Goal: Information Seeking & Learning: Learn about a topic

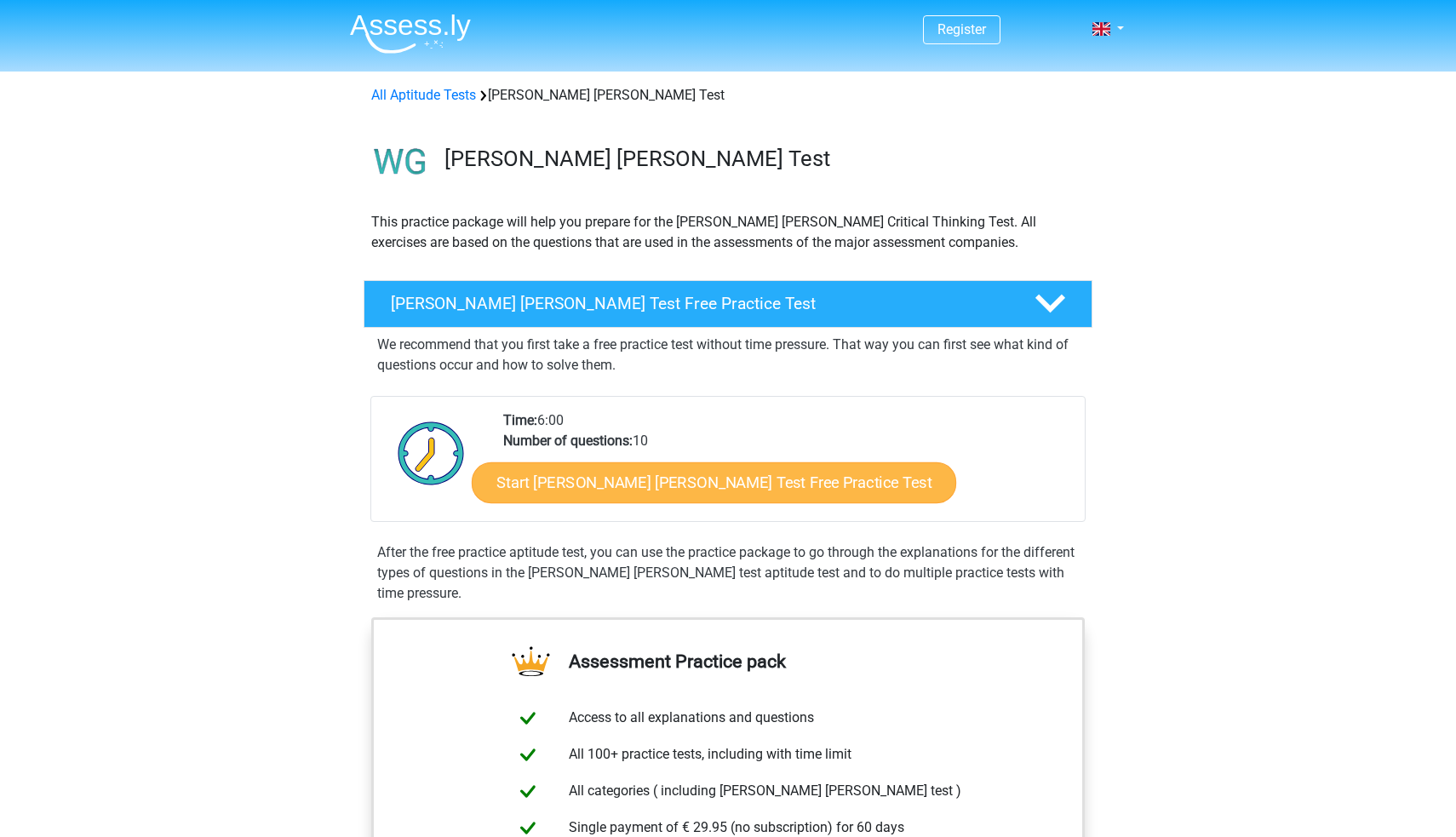
click at [749, 483] on link "Start Watson Glaser Test Free Practice Test" at bounding box center [714, 482] width 485 height 41
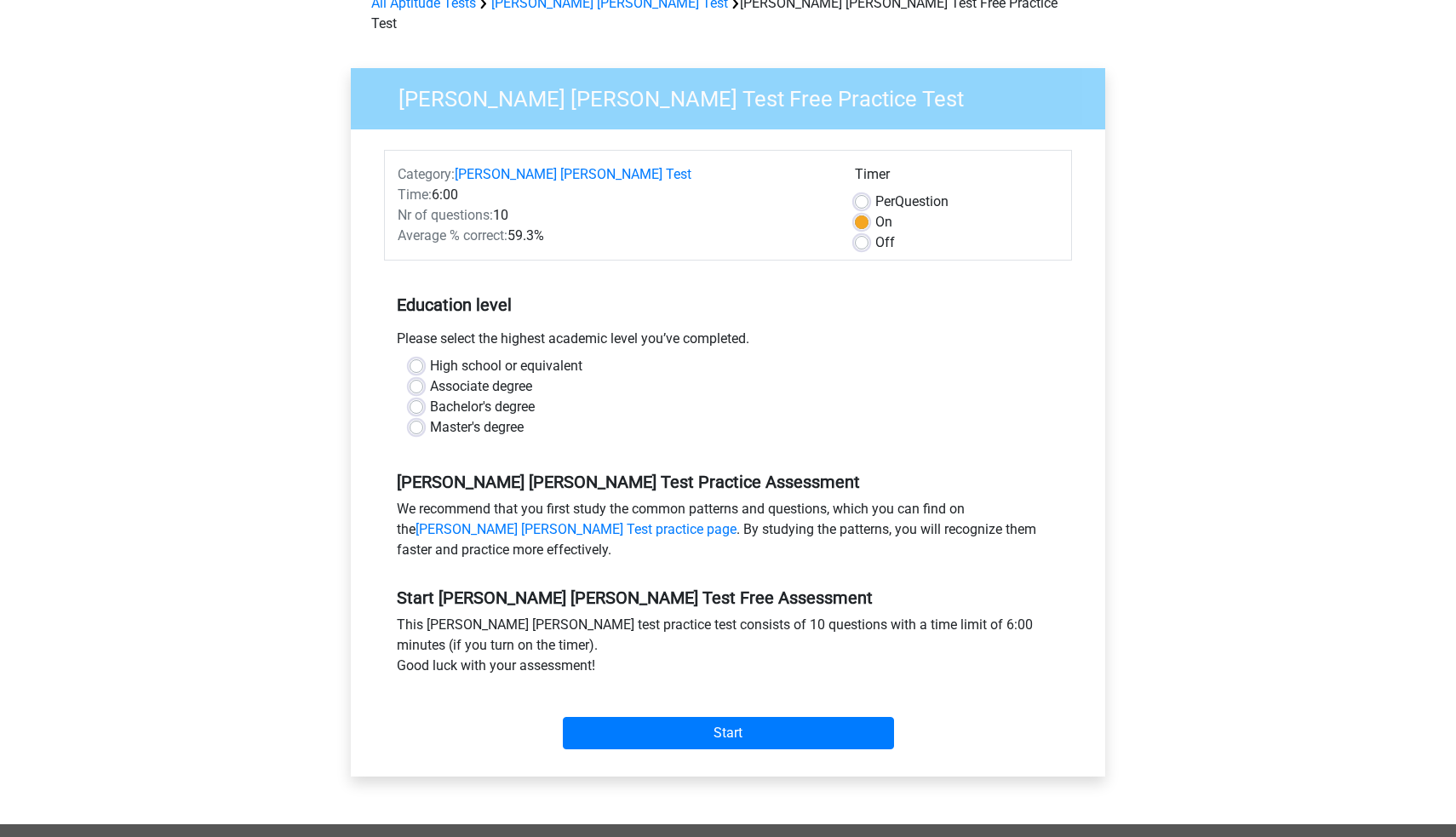
scroll to position [97, 0]
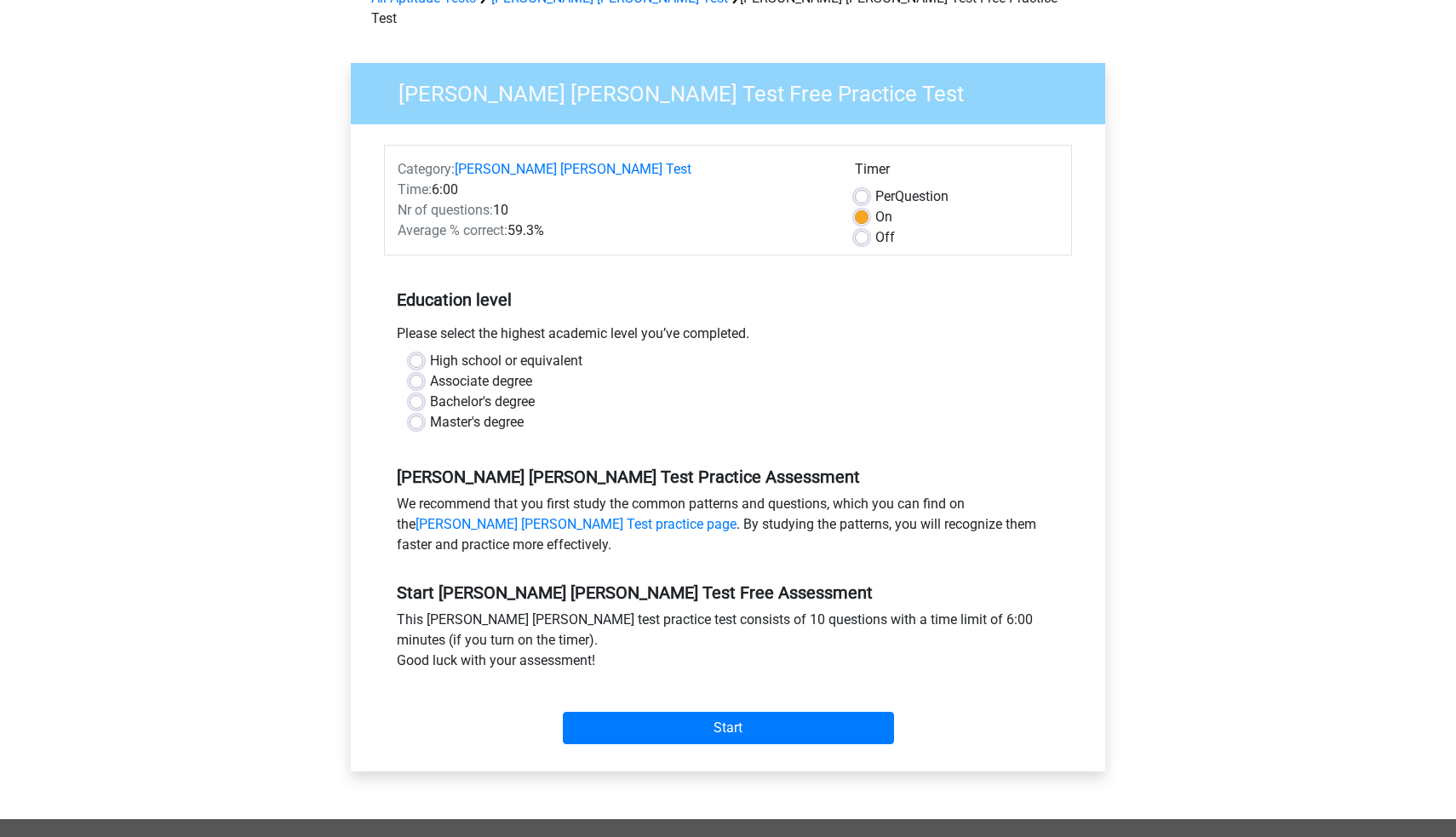
click at [505, 392] on label "Bachelor's degree" at bounding box center [482, 402] width 104 height 20
click at [423, 392] on input "Bachelor's degree" at bounding box center [416, 400] width 14 height 17
radio input "true"
click at [701, 684] on div "Start" at bounding box center [728, 714] width 688 height 59
click at [691, 712] on input "Start" at bounding box center [728, 727] width 331 height 32
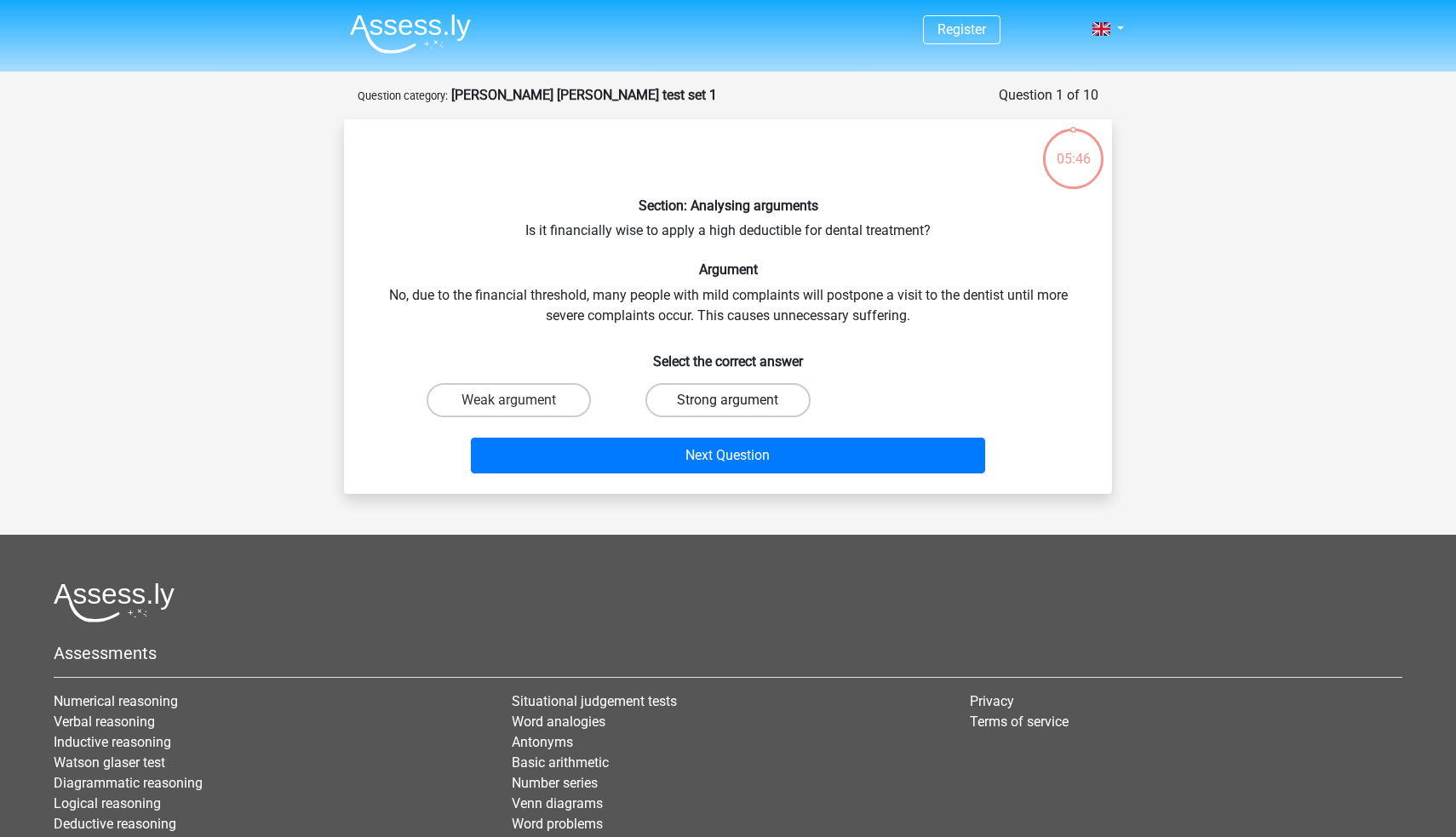
click at [701, 402] on label "Strong argument" at bounding box center [727, 400] width 165 height 34
click at [728, 402] on input "Strong argument" at bounding box center [733, 405] width 11 height 11
radio input "true"
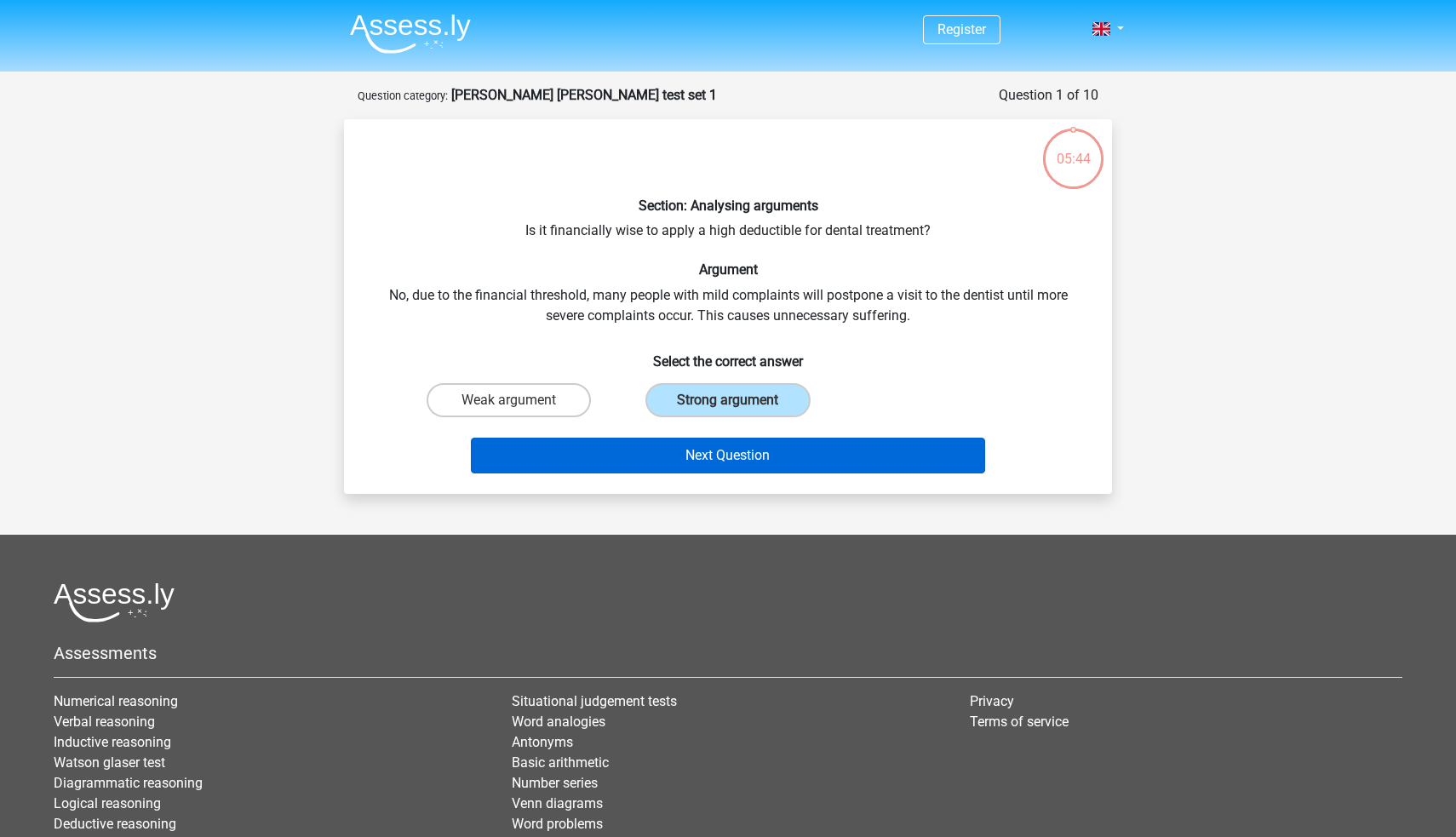
click at [744, 452] on button "Next Question" at bounding box center [728, 455] width 515 height 36
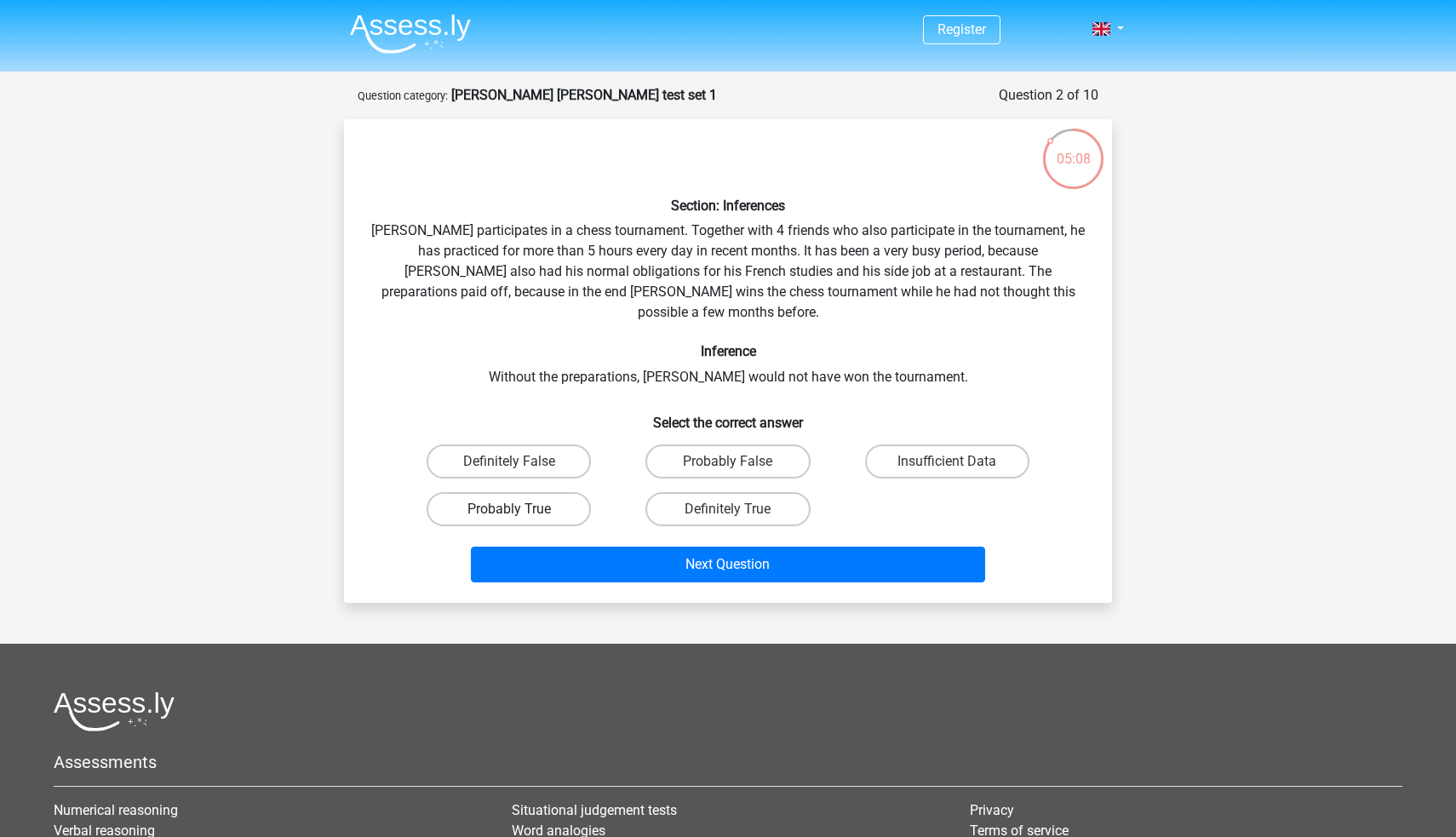
click at [558, 492] on label "Probably True" at bounding box center [509, 509] width 165 height 34
click at [520, 510] on input "Probably True" at bounding box center [515, 515] width 11 height 11
radio input "true"
click at [654, 533] on div "Next Question" at bounding box center [728, 561] width 713 height 56
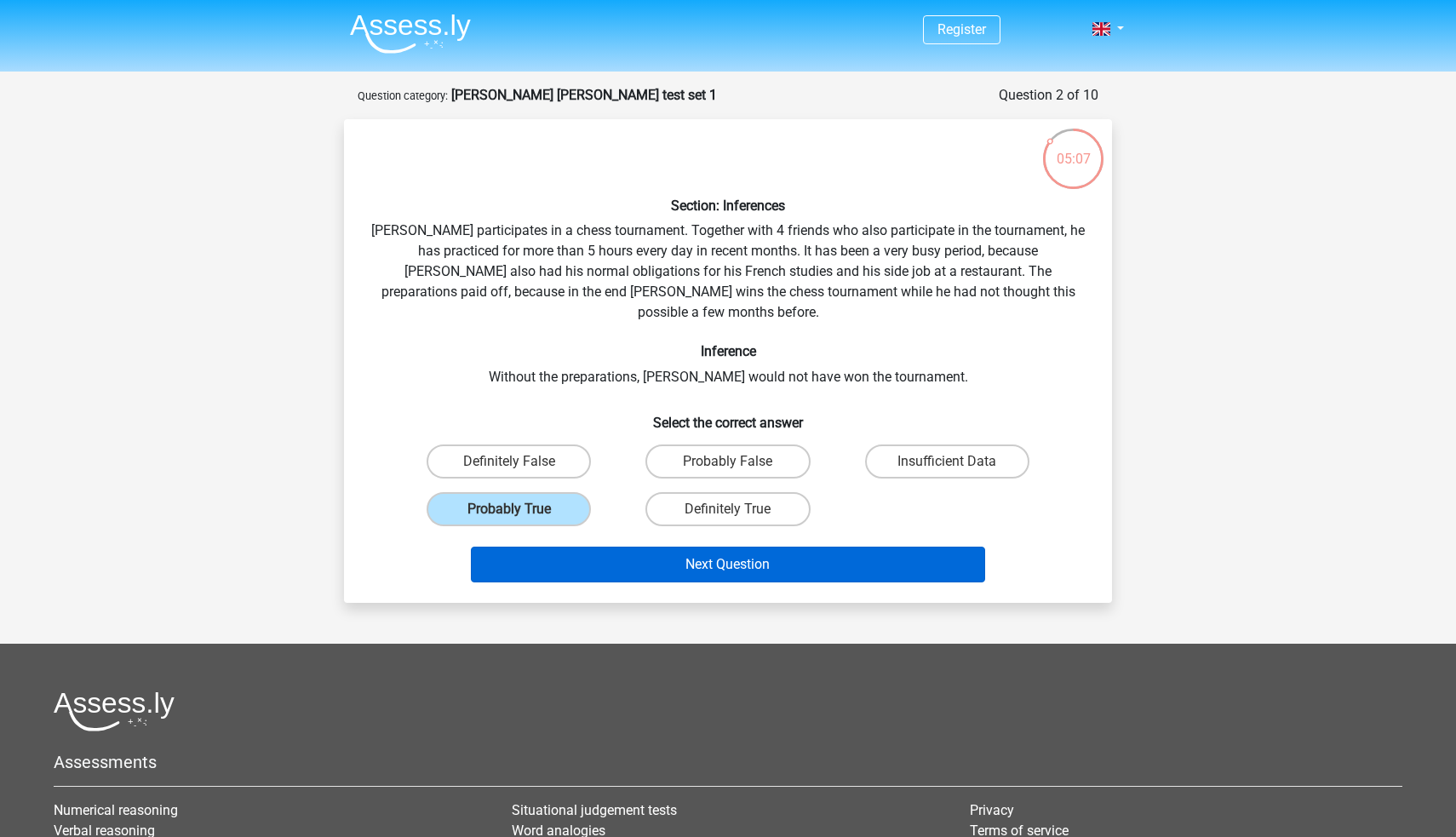
click at [645, 547] on button "Next Question" at bounding box center [728, 564] width 515 height 36
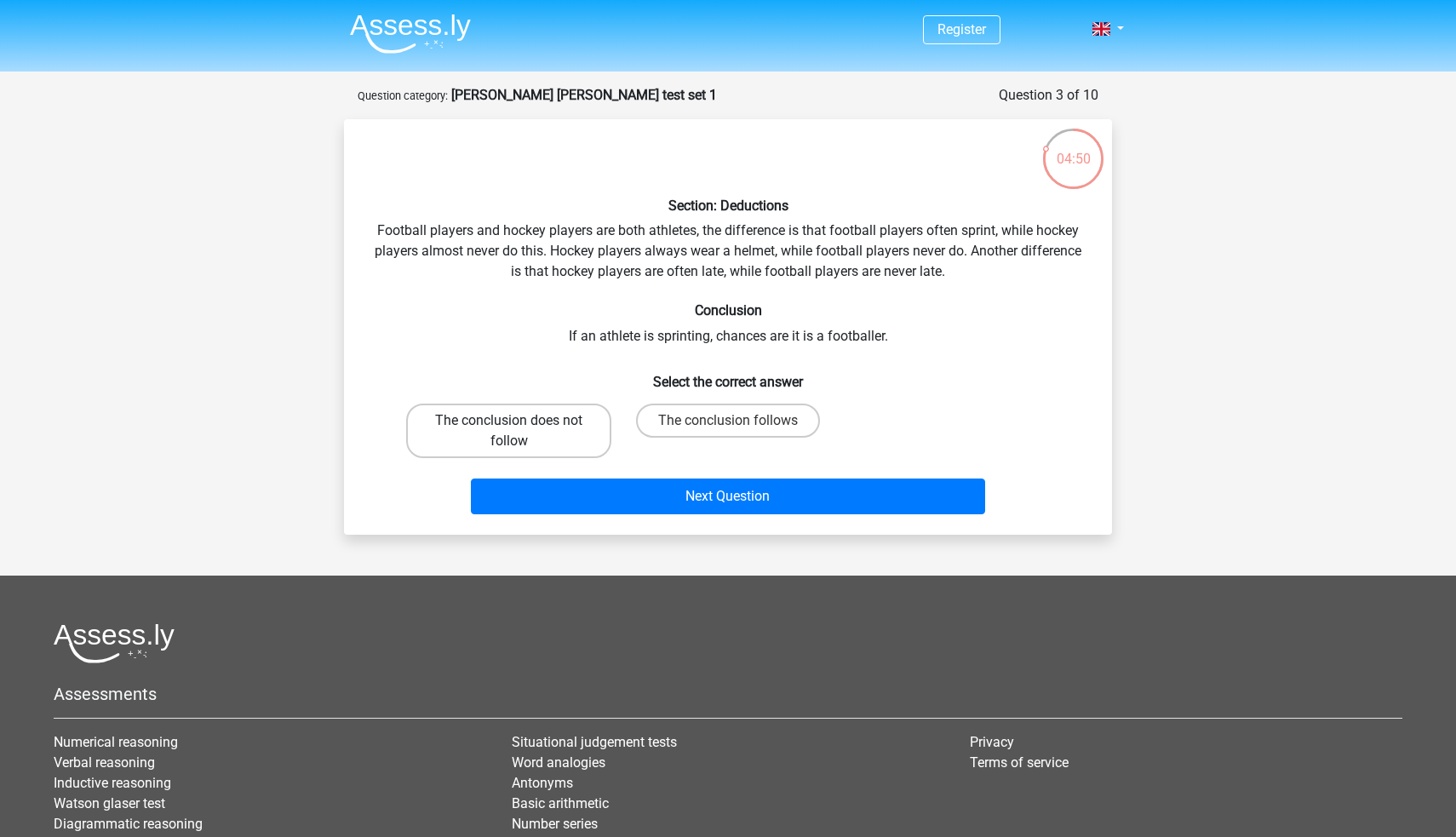
click at [574, 448] on label "The conclusion does not follow" at bounding box center [509, 431] width 205 height 55
click at [520, 432] on input "The conclusion does not follow" at bounding box center [515, 426] width 11 height 11
radio input "true"
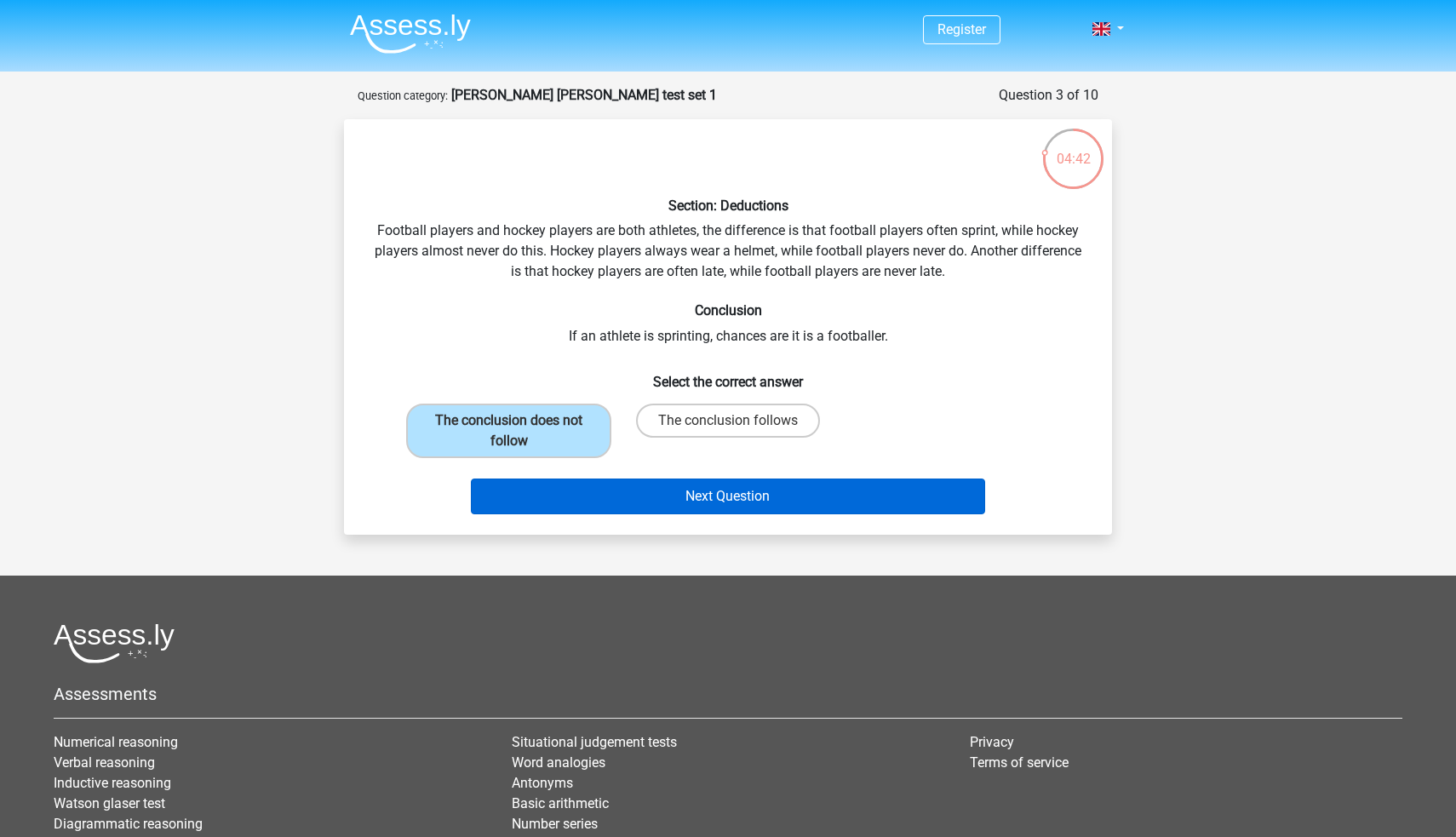
click at [620, 499] on button "Next Question" at bounding box center [728, 496] width 515 height 36
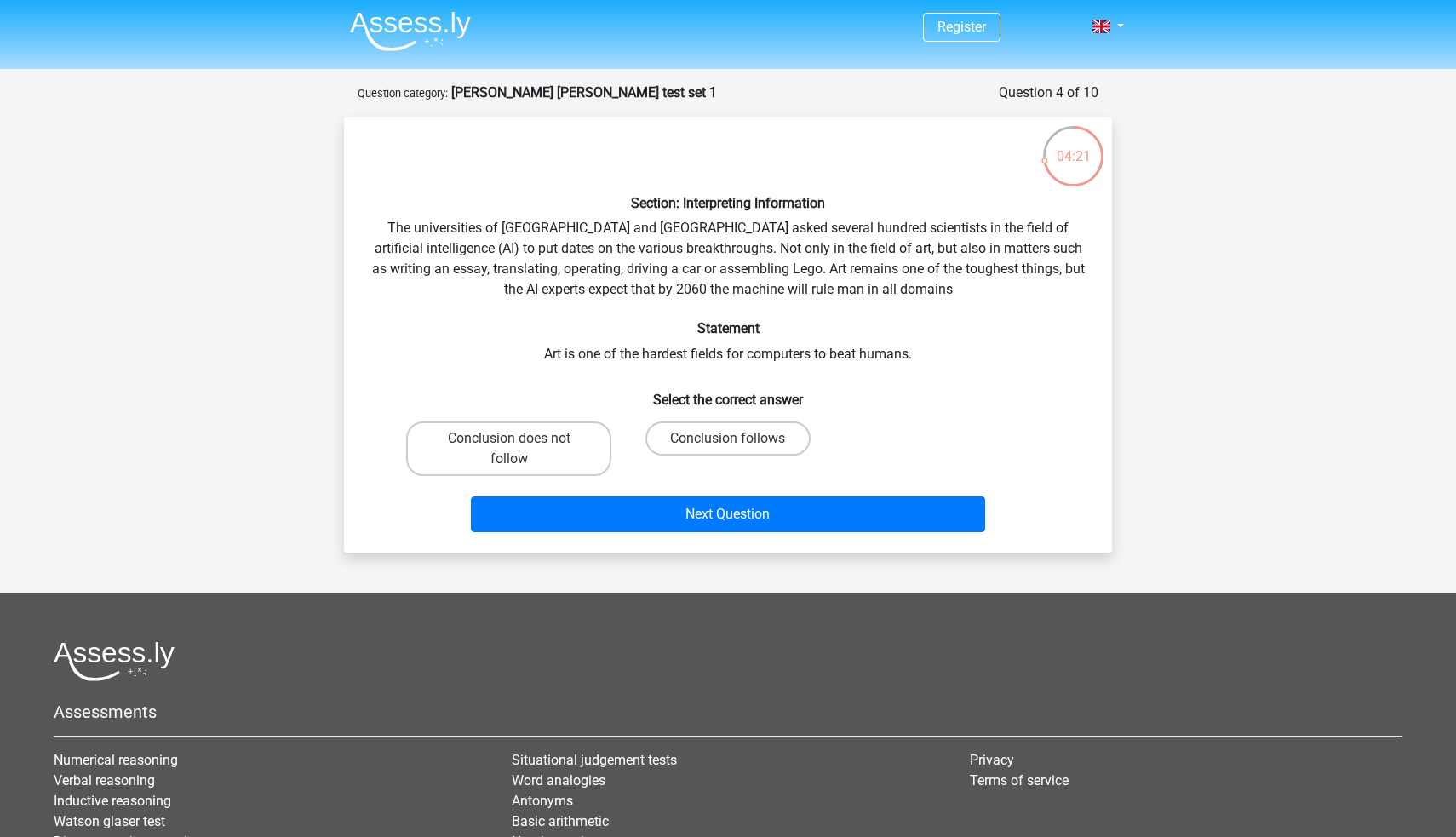
scroll to position [3, 0]
click at [711, 447] on label "Conclusion follows" at bounding box center [727, 438] width 165 height 34
click at [728, 447] on input "Conclusion follows" at bounding box center [733, 444] width 11 height 11
radio input "true"
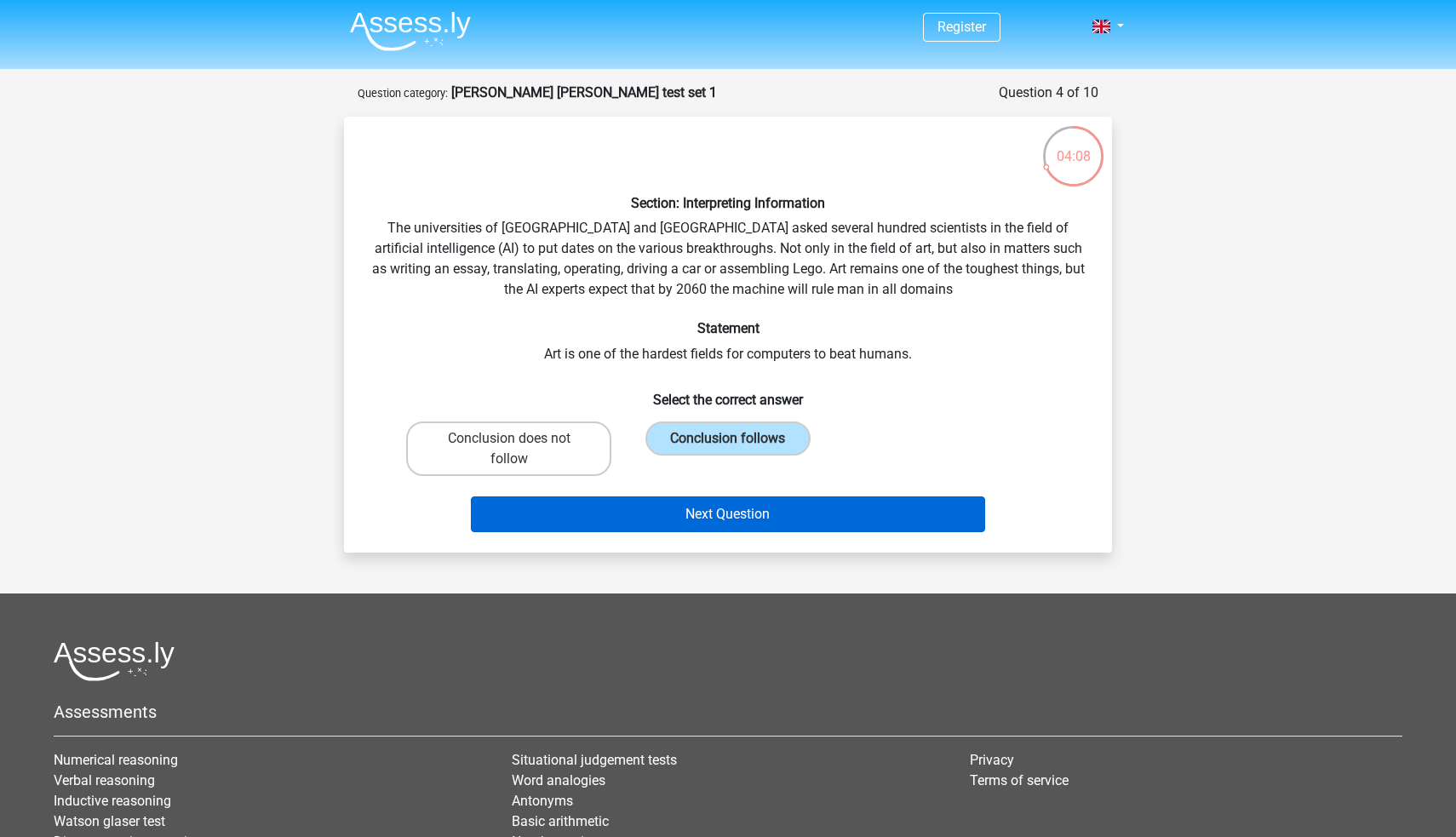
click at [742, 504] on button "Next Question" at bounding box center [728, 514] width 515 height 36
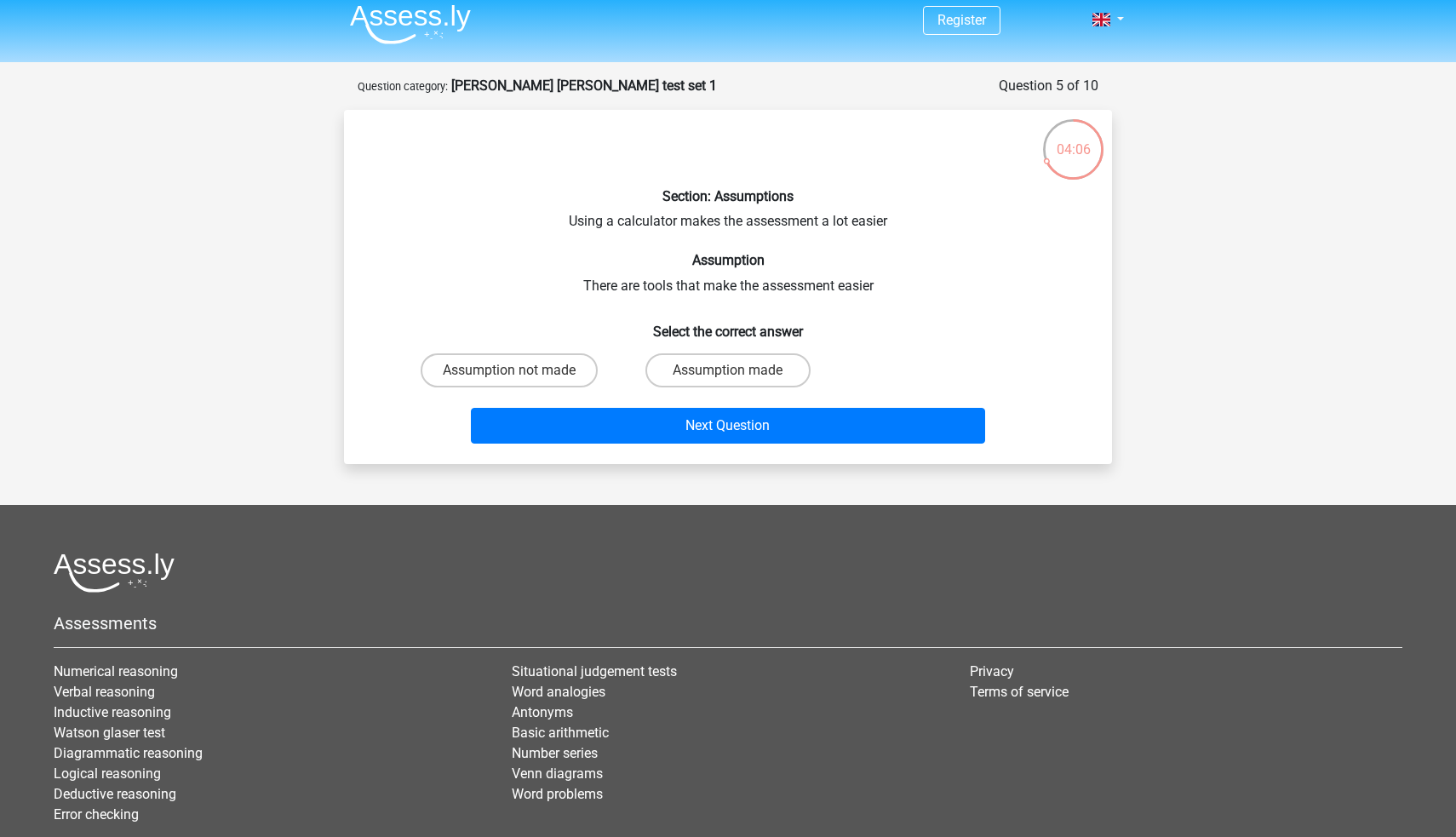
scroll to position [0, 0]
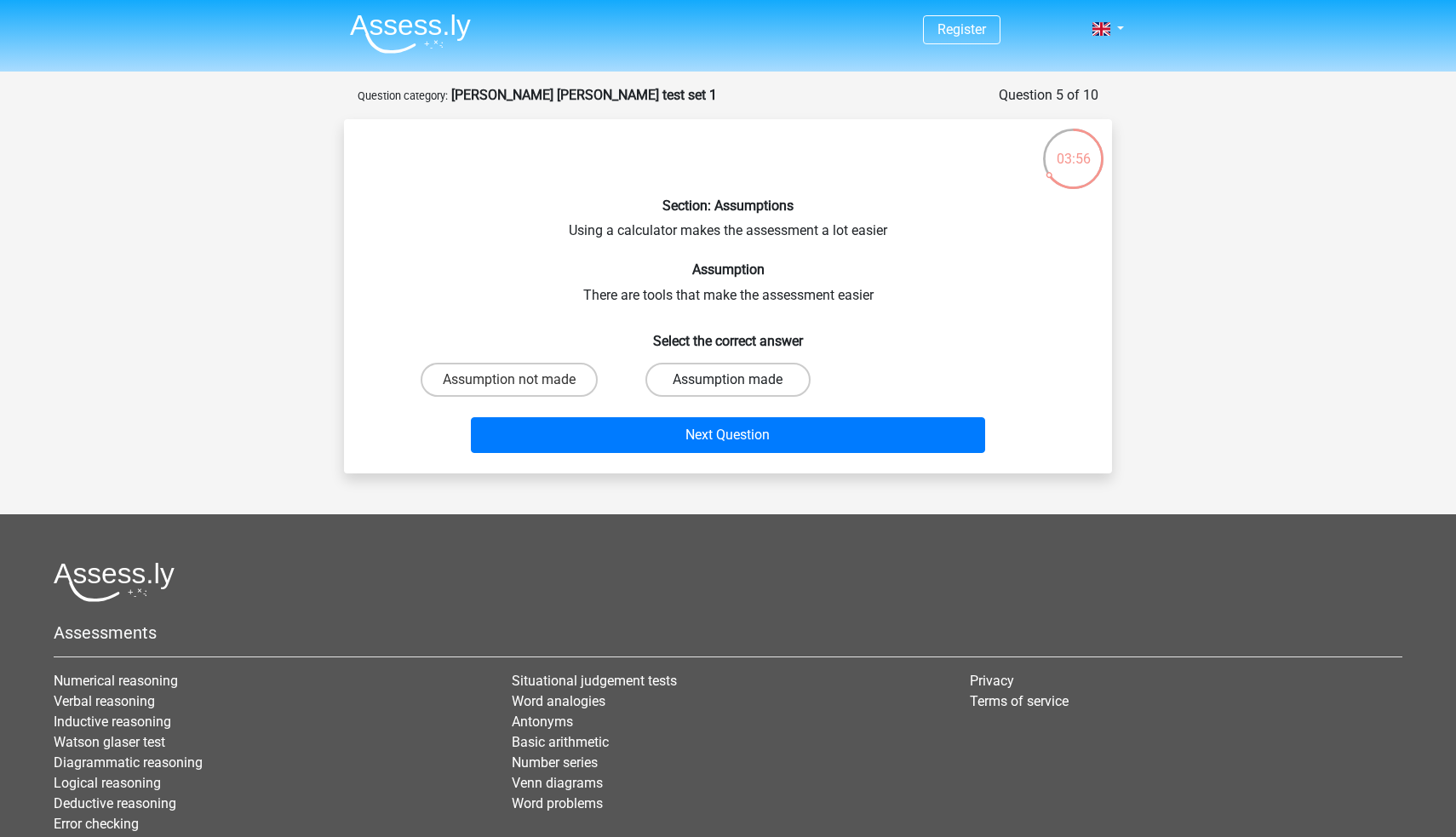
click at [774, 377] on label "Assumption made" at bounding box center [727, 379] width 165 height 34
click at [739, 380] on input "Assumption made" at bounding box center [733, 385] width 11 height 11
radio input "true"
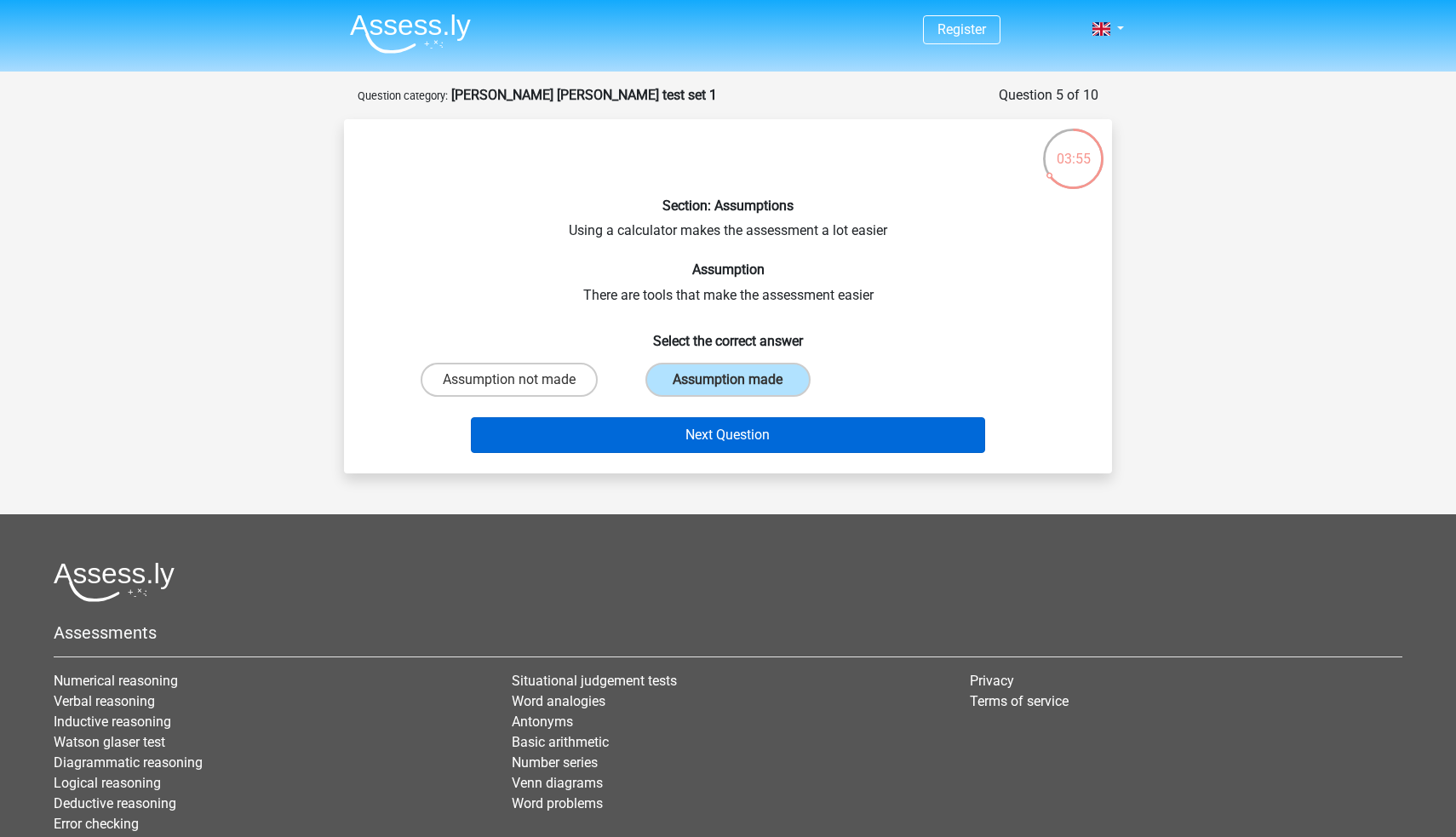
click at [808, 437] on button "Next Question" at bounding box center [728, 435] width 515 height 36
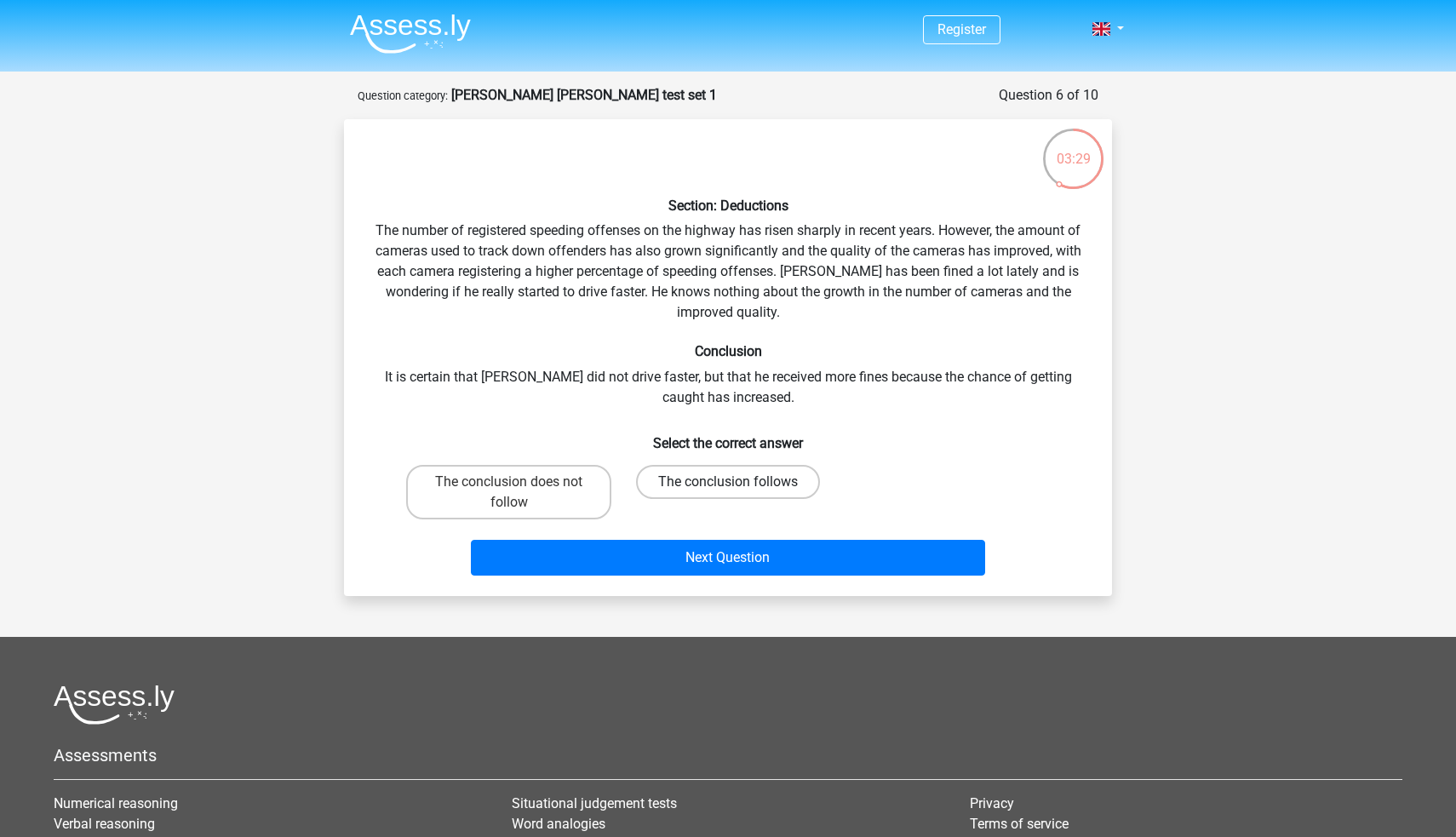
click at [763, 486] on label "The conclusion follows" at bounding box center [727, 481] width 184 height 34
click at [739, 486] on input "The conclusion follows" at bounding box center [733, 488] width 11 height 11
radio input "true"
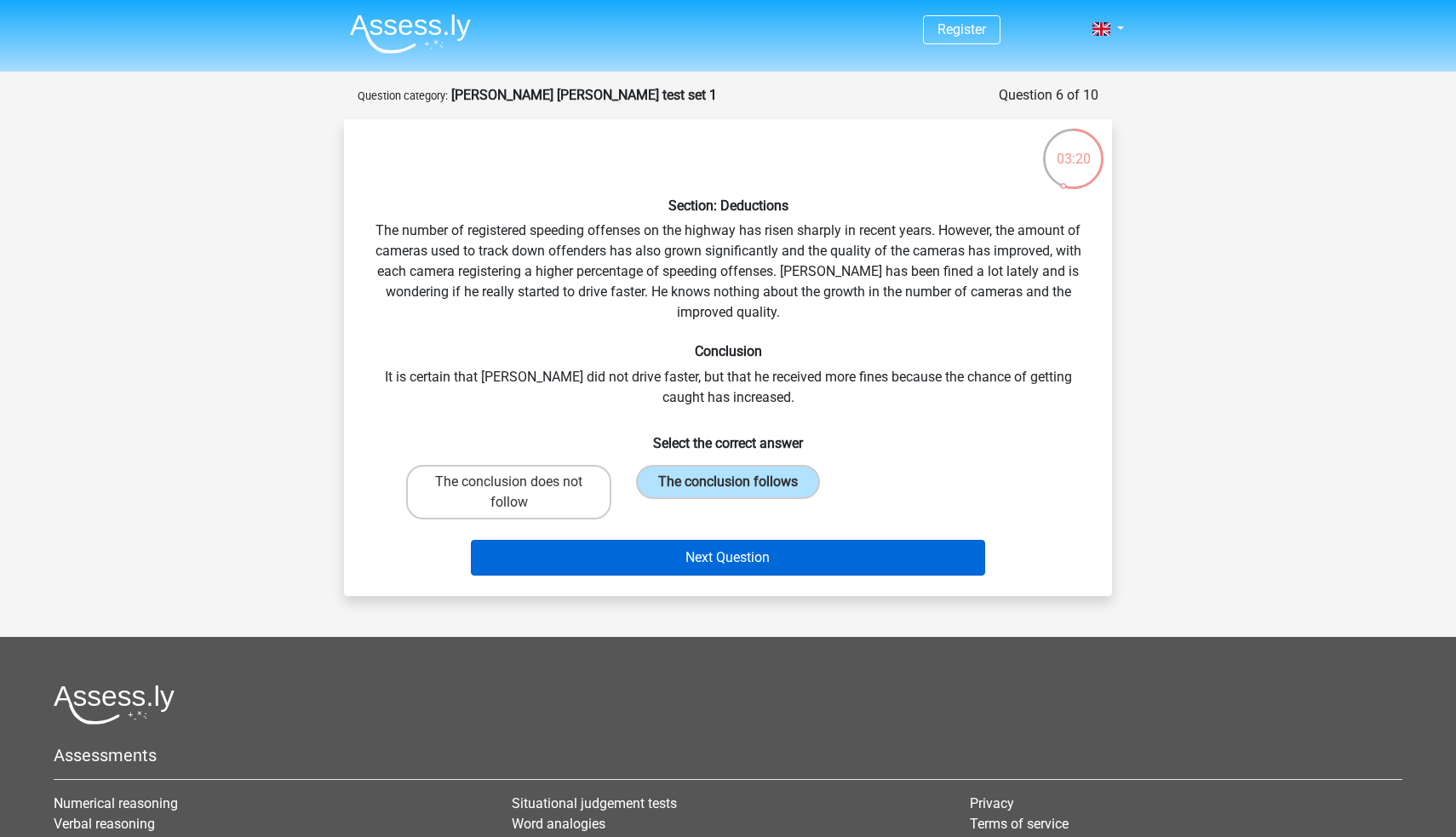
click at [767, 560] on button "Next Question" at bounding box center [728, 557] width 515 height 36
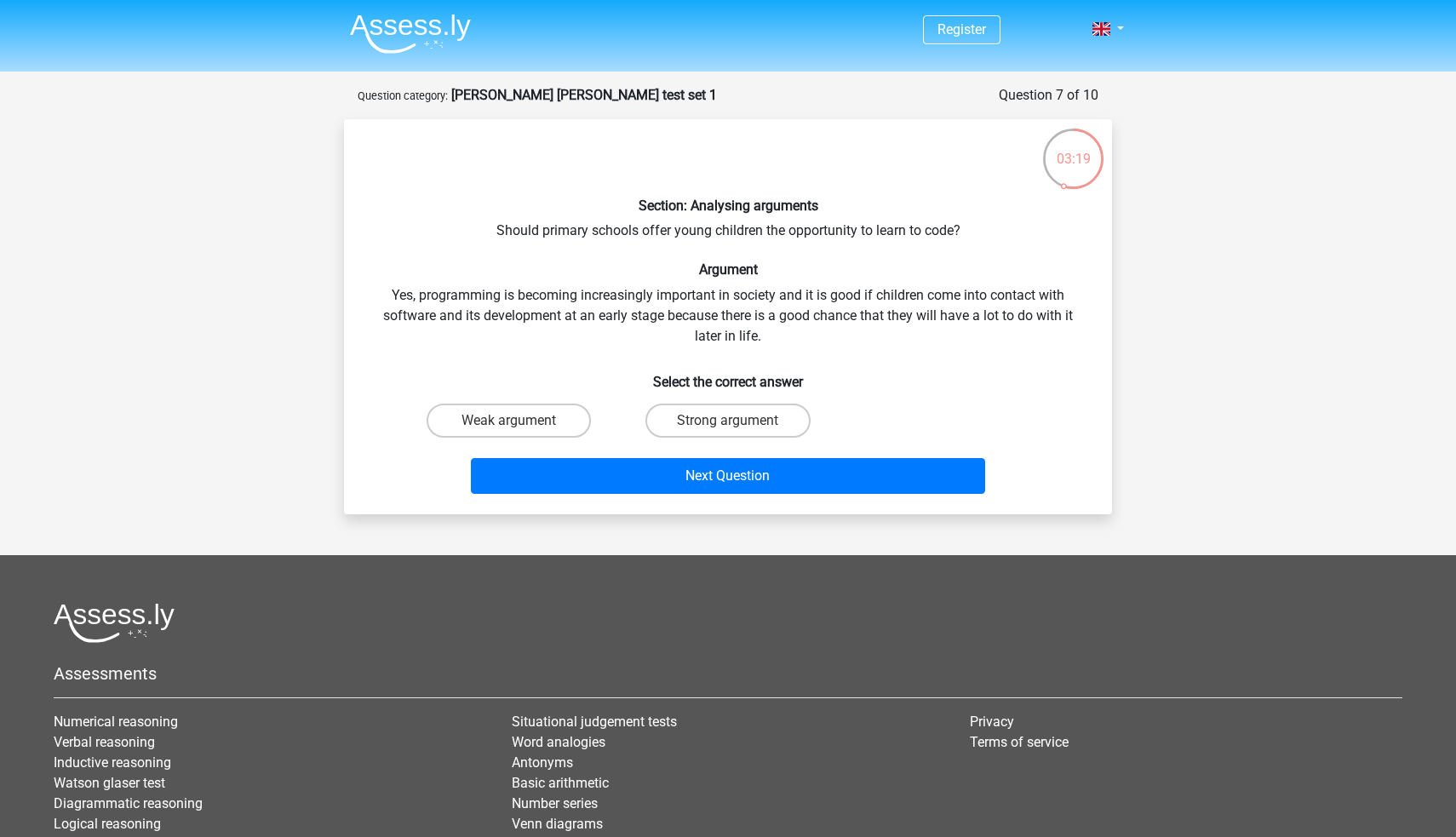
scroll to position [1, 0]
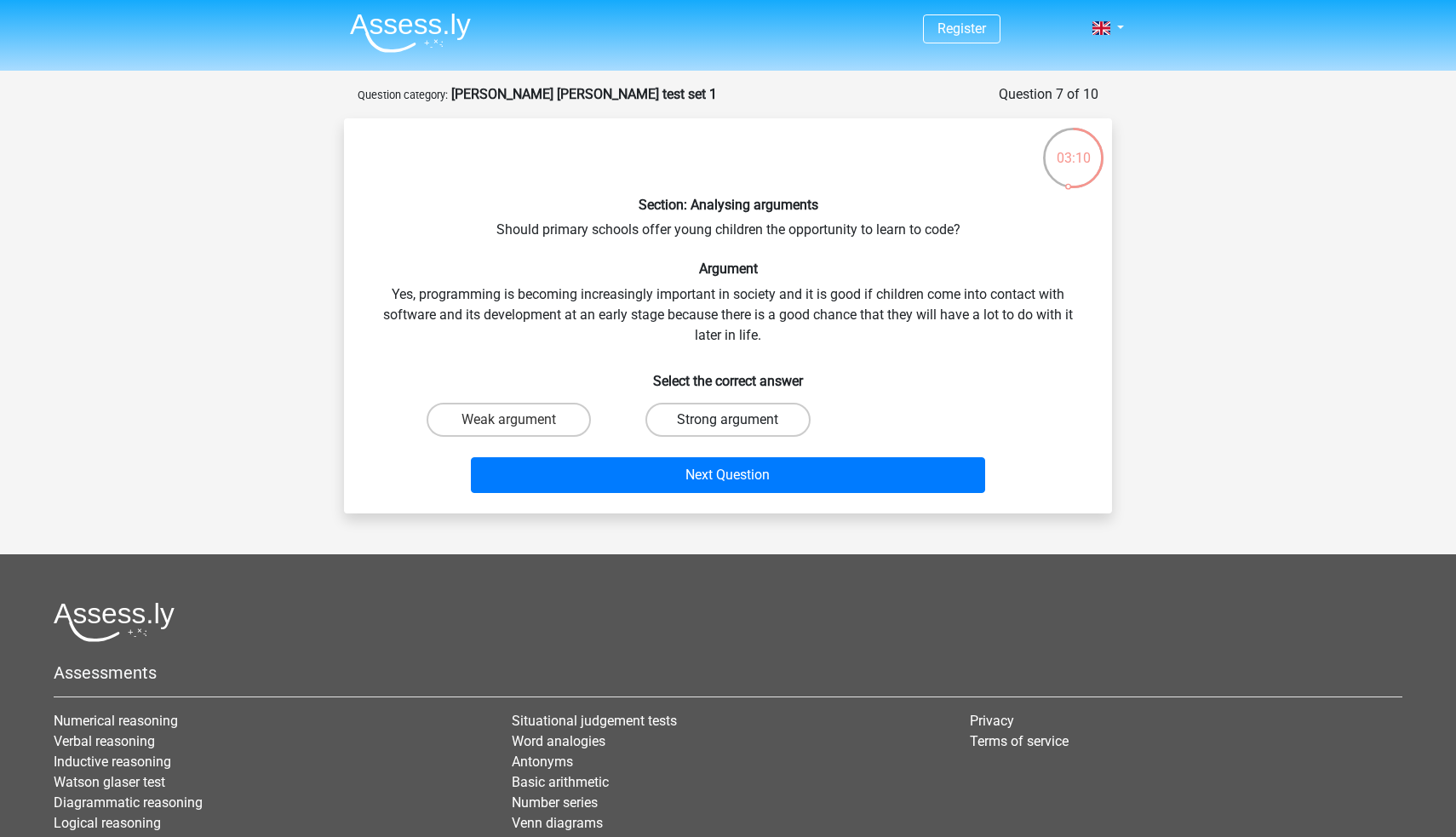
click at [782, 422] on label "Strong argument" at bounding box center [727, 419] width 165 height 34
click at [739, 422] on input "Strong argument" at bounding box center [733, 425] width 11 height 11
radio input "true"
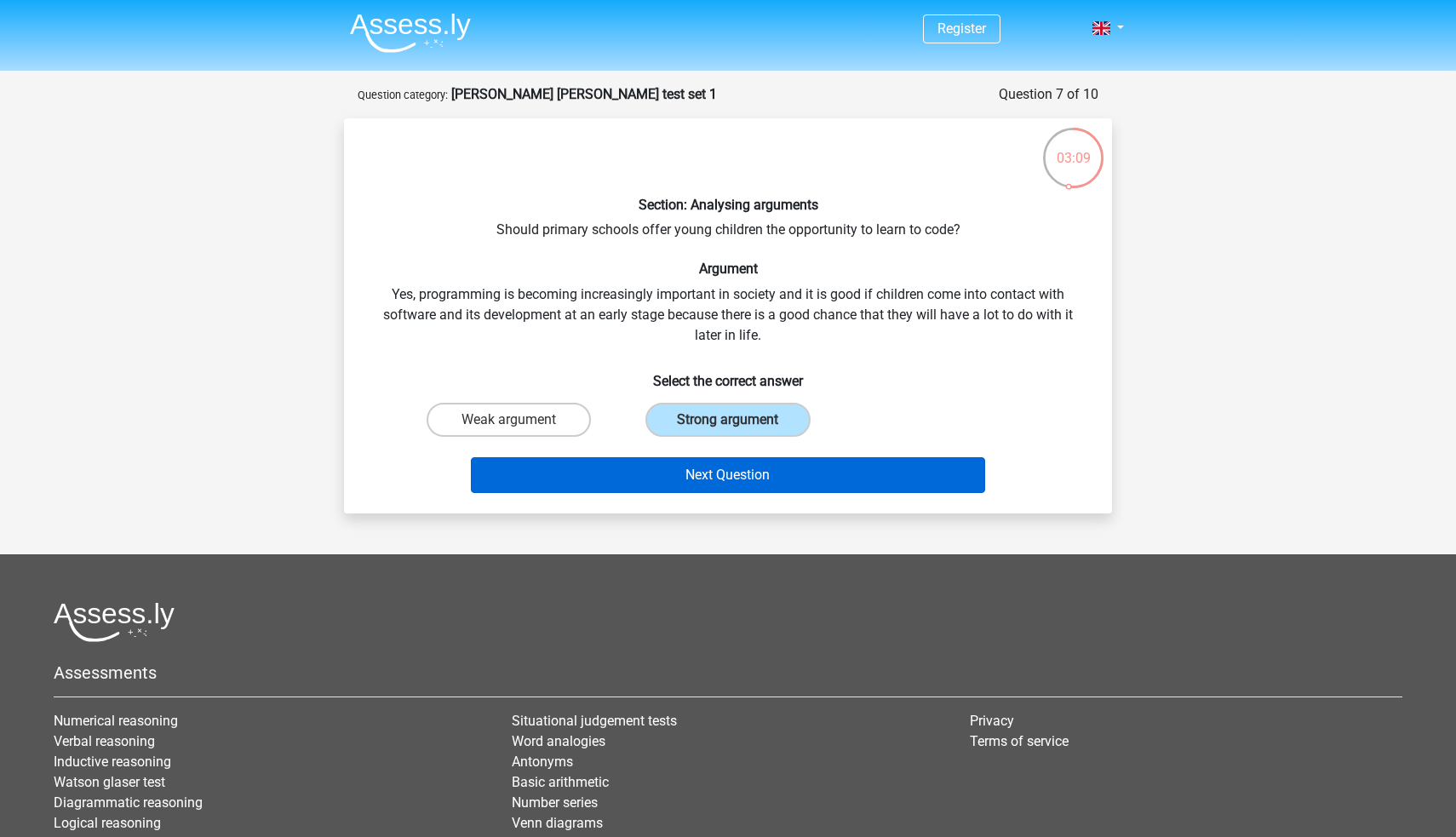
click at [789, 457] on button "Next Question" at bounding box center [728, 475] width 515 height 36
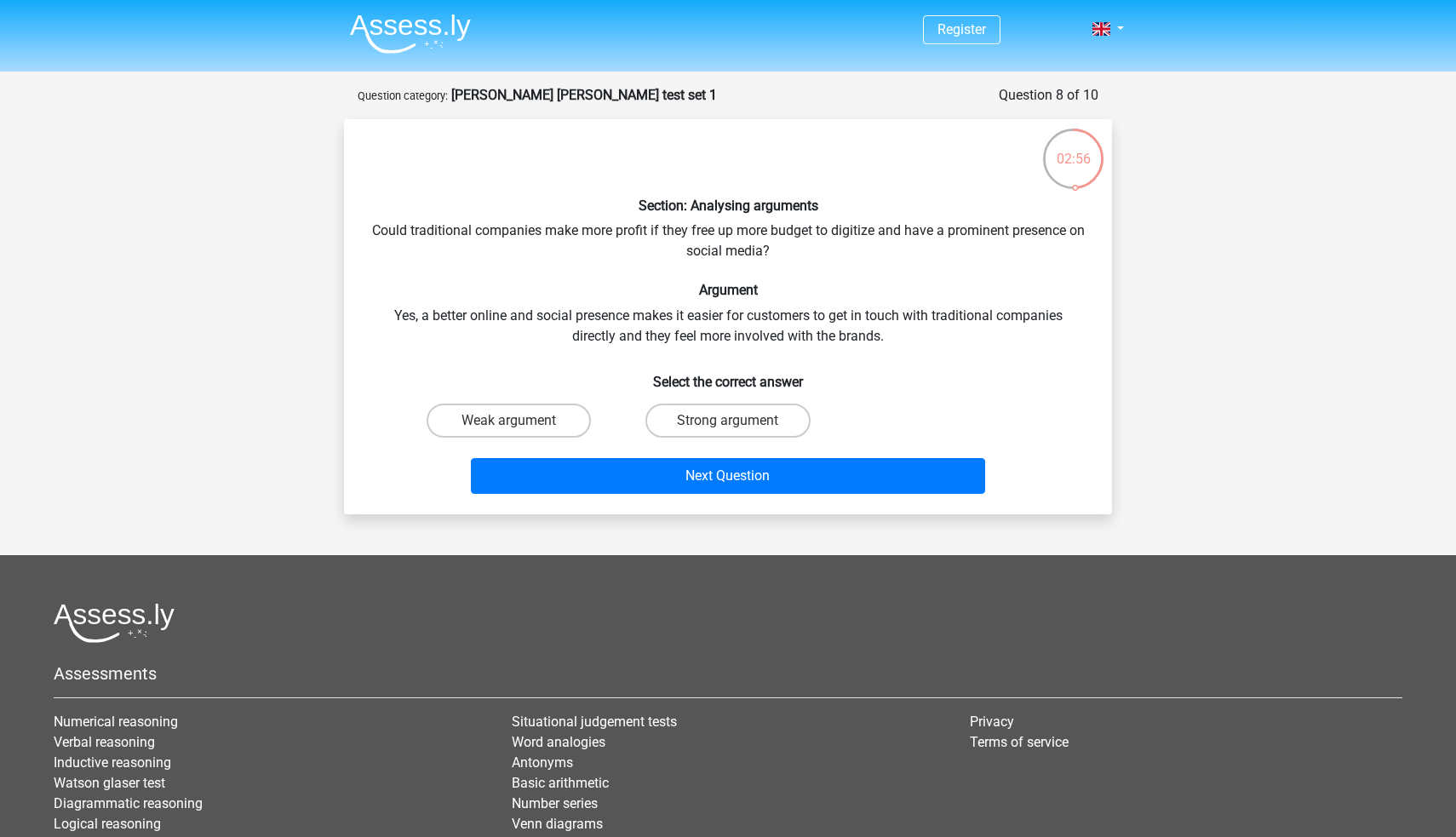
scroll to position [0, 0]
click at [791, 422] on label "Strong argument" at bounding box center [727, 420] width 165 height 34
click at [739, 422] on input "Strong argument" at bounding box center [733, 426] width 11 height 11
radio input "true"
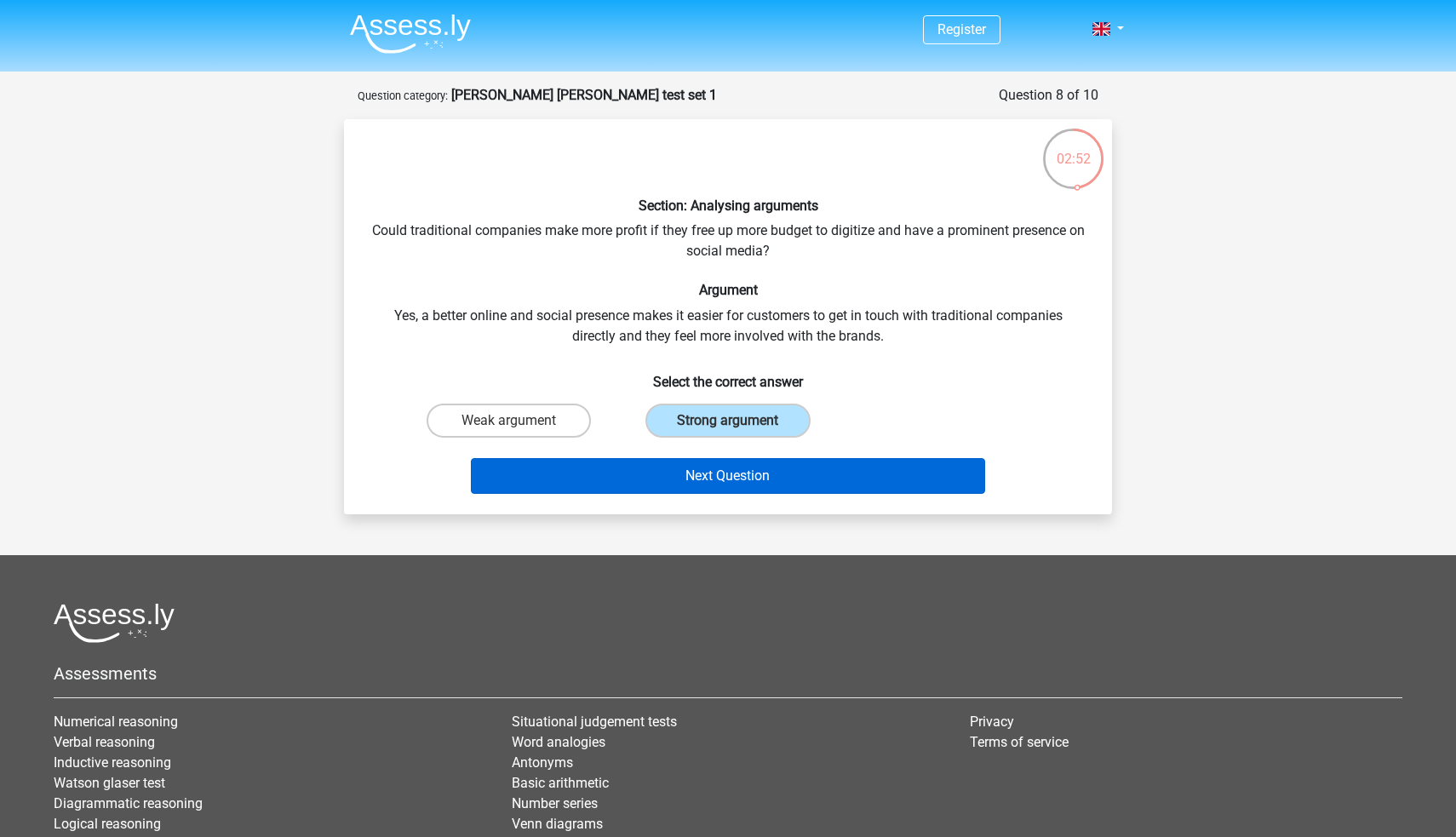
click at [816, 461] on button "Next Question" at bounding box center [728, 476] width 515 height 36
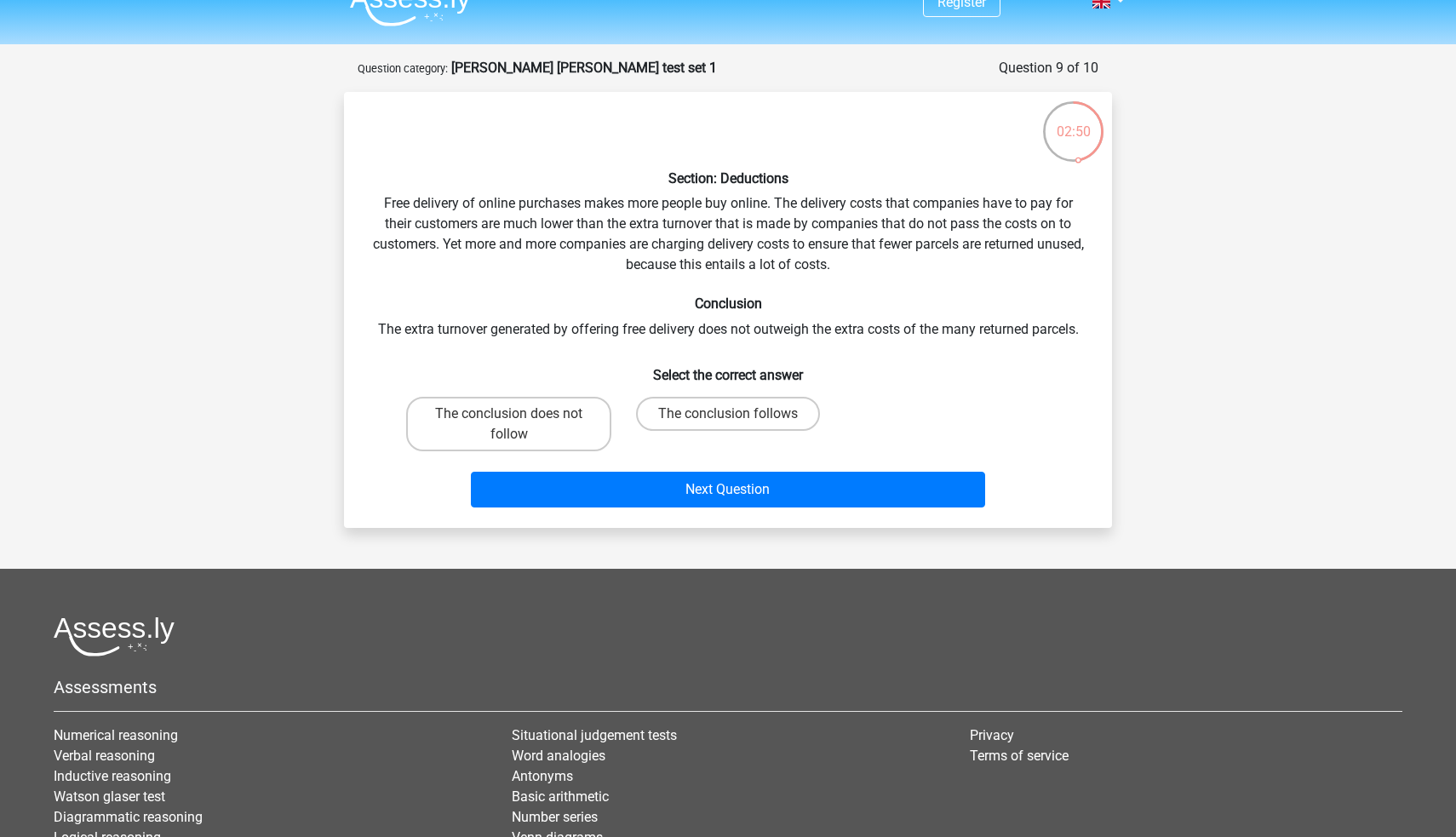
scroll to position [24, 0]
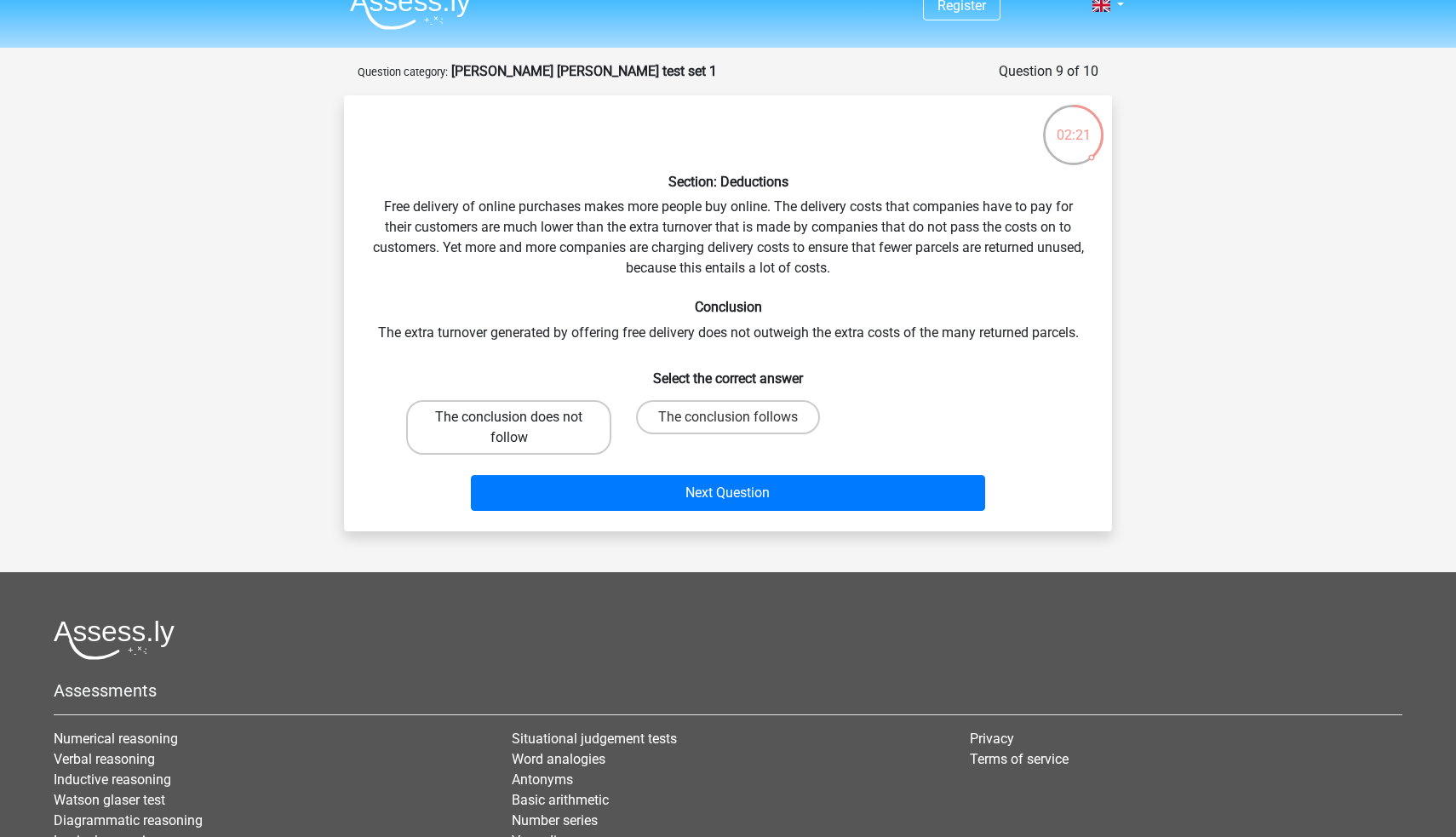
click at [564, 431] on label "The conclusion does not follow" at bounding box center [509, 427] width 205 height 55
click at [520, 428] on input "The conclusion does not follow" at bounding box center [515, 423] width 11 height 11
radio input "true"
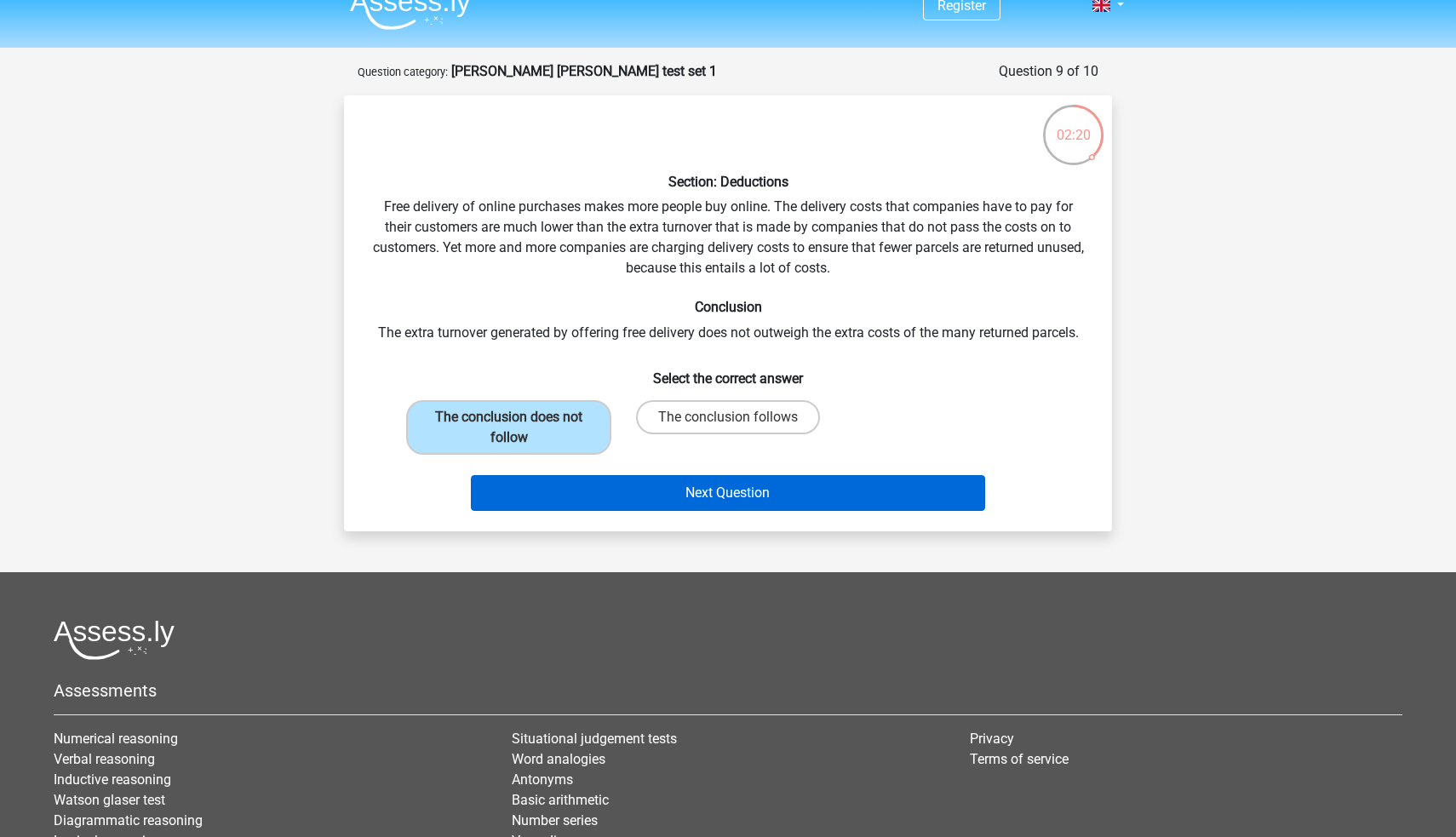
click at [755, 504] on button "Next Question" at bounding box center [728, 492] width 515 height 36
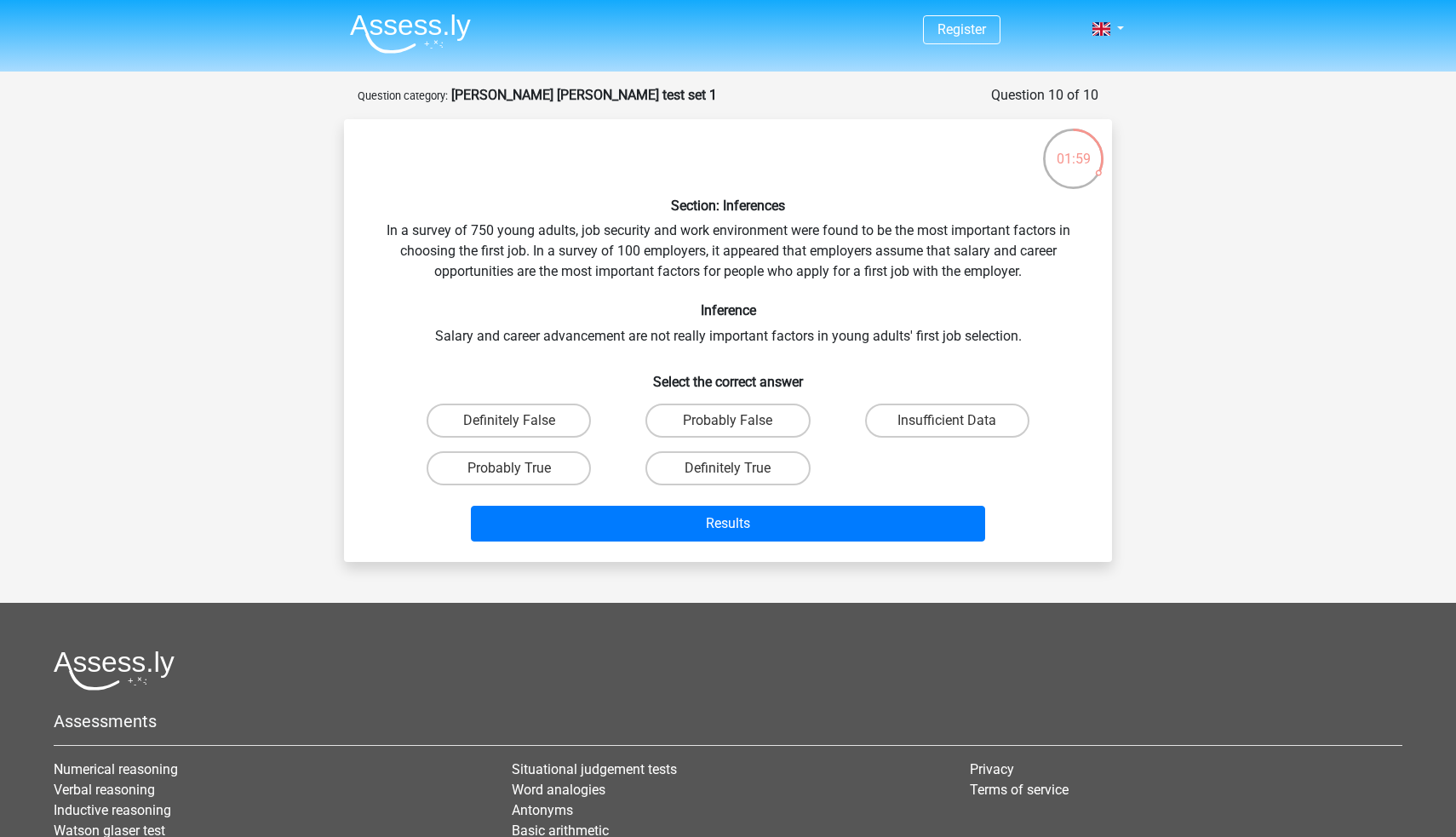
scroll to position [1, 0]
click at [559, 428] on label "Definitely False" at bounding box center [509, 419] width 165 height 34
click at [520, 428] on input "Definitely False" at bounding box center [515, 425] width 11 height 11
radio input "true"
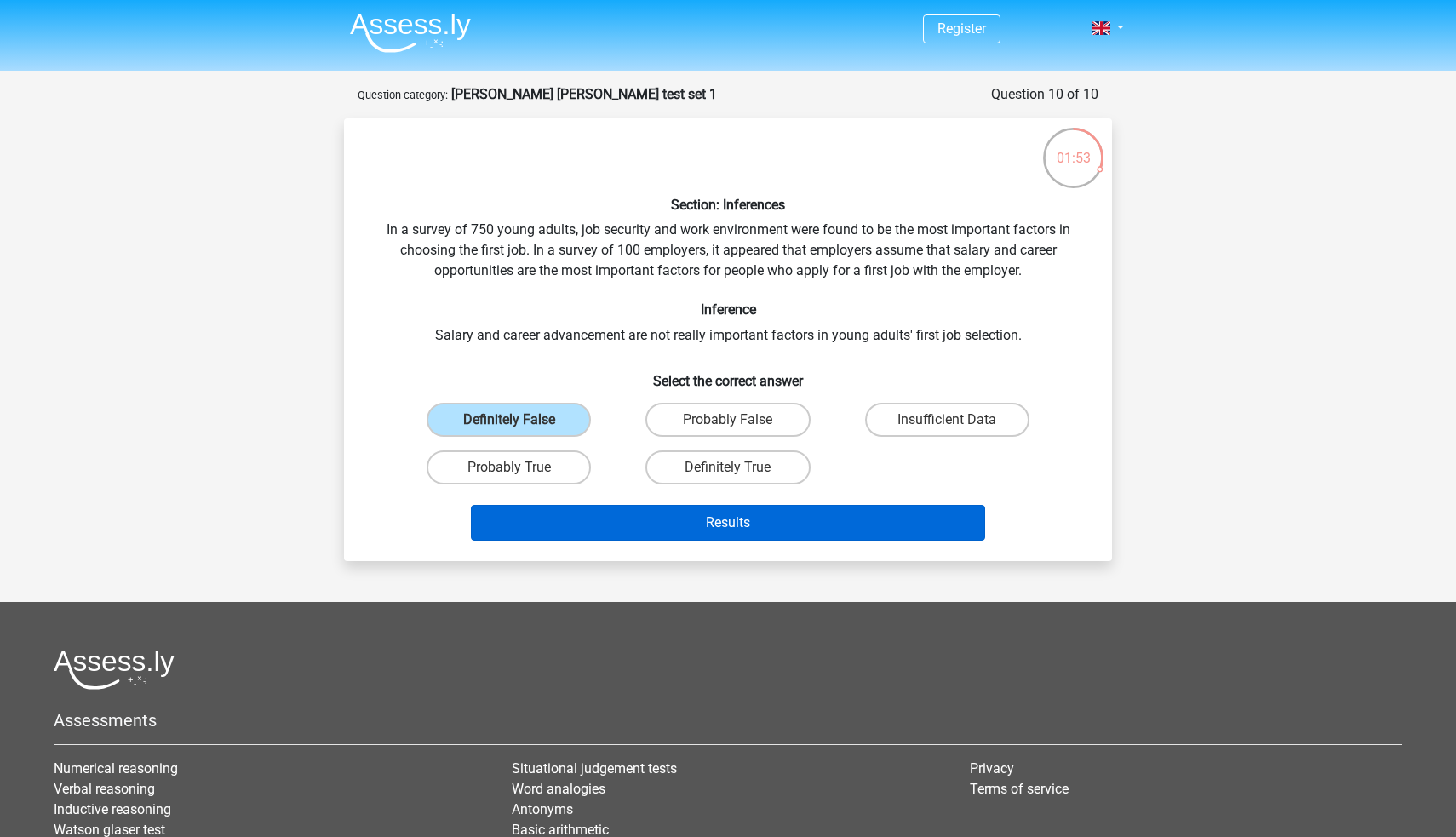
click at [692, 535] on button "Results" at bounding box center [728, 522] width 515 height 36
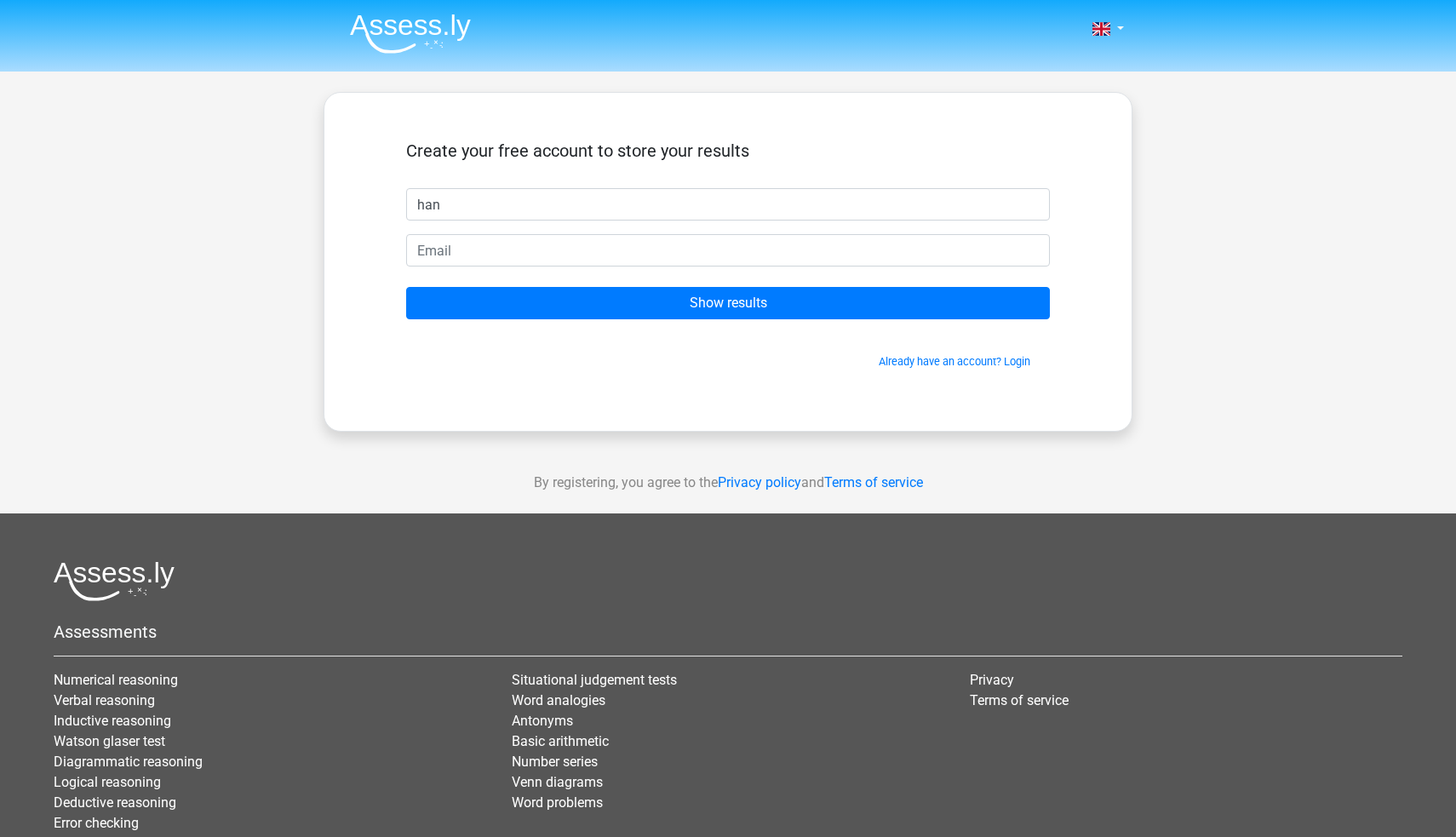
type input "han"
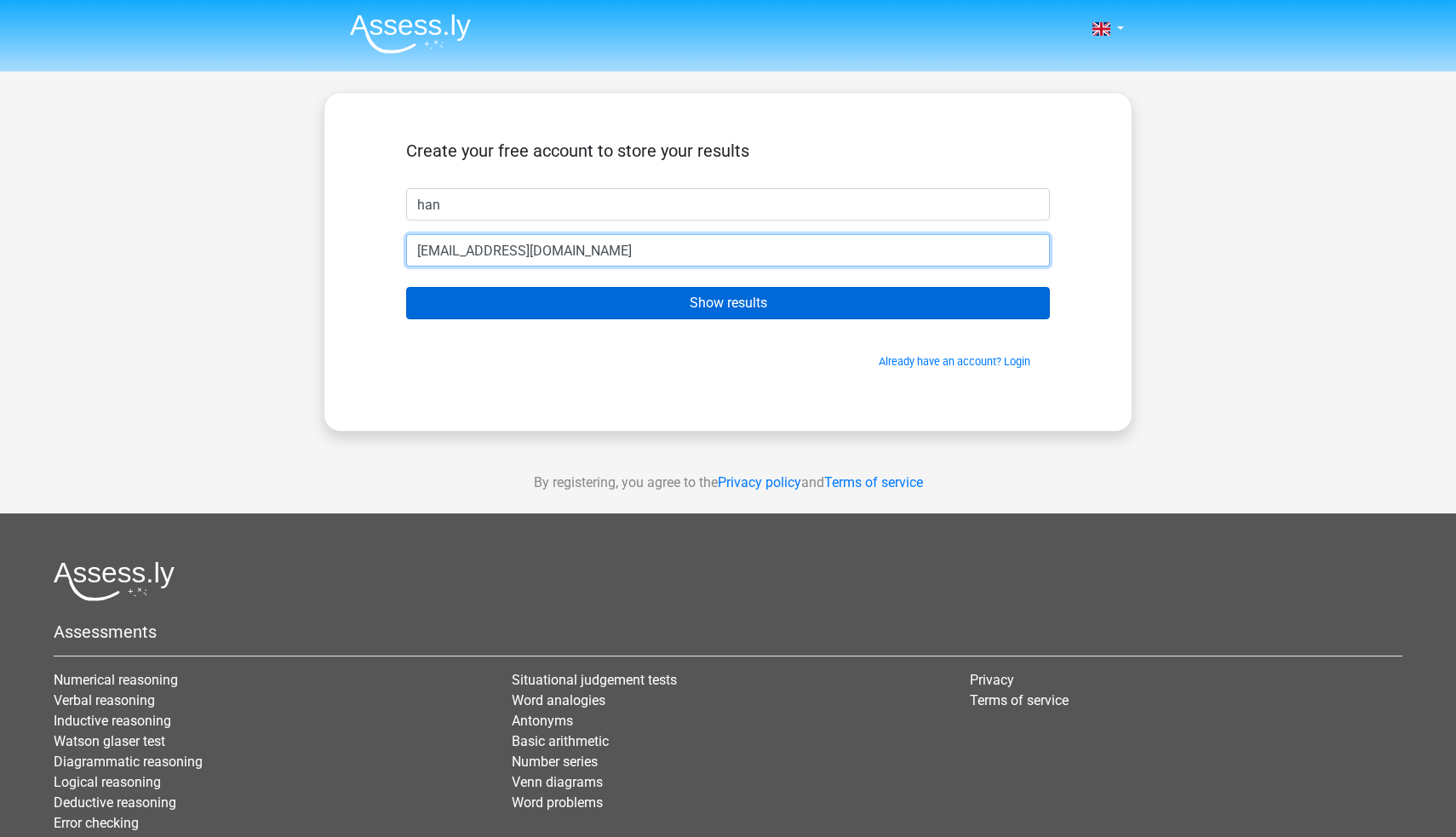
type input "fortunechatter1@outlook.com"
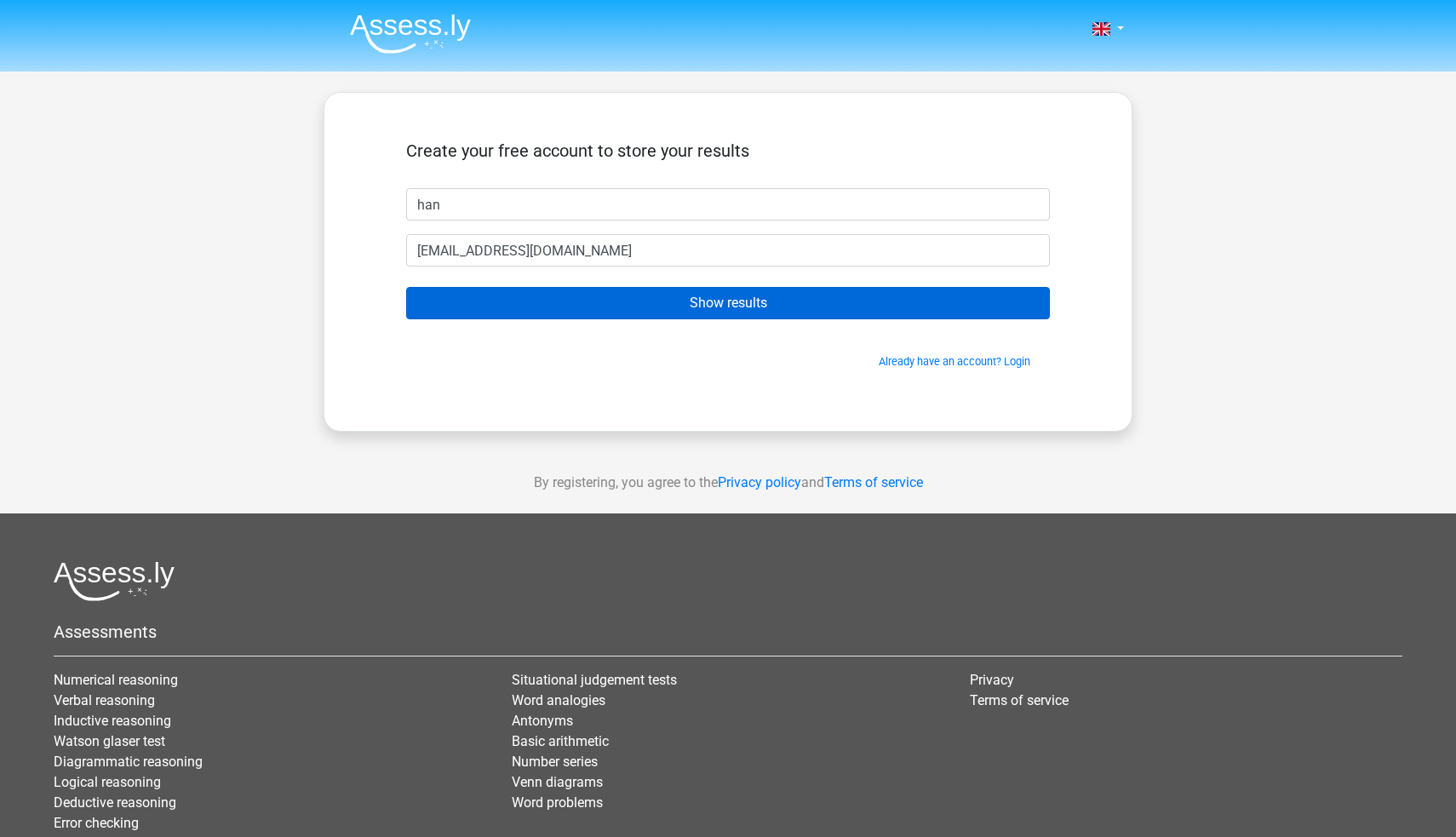
click at [664, 301] on input "Show results" at bounding box center [728, 303] width 644 height 32
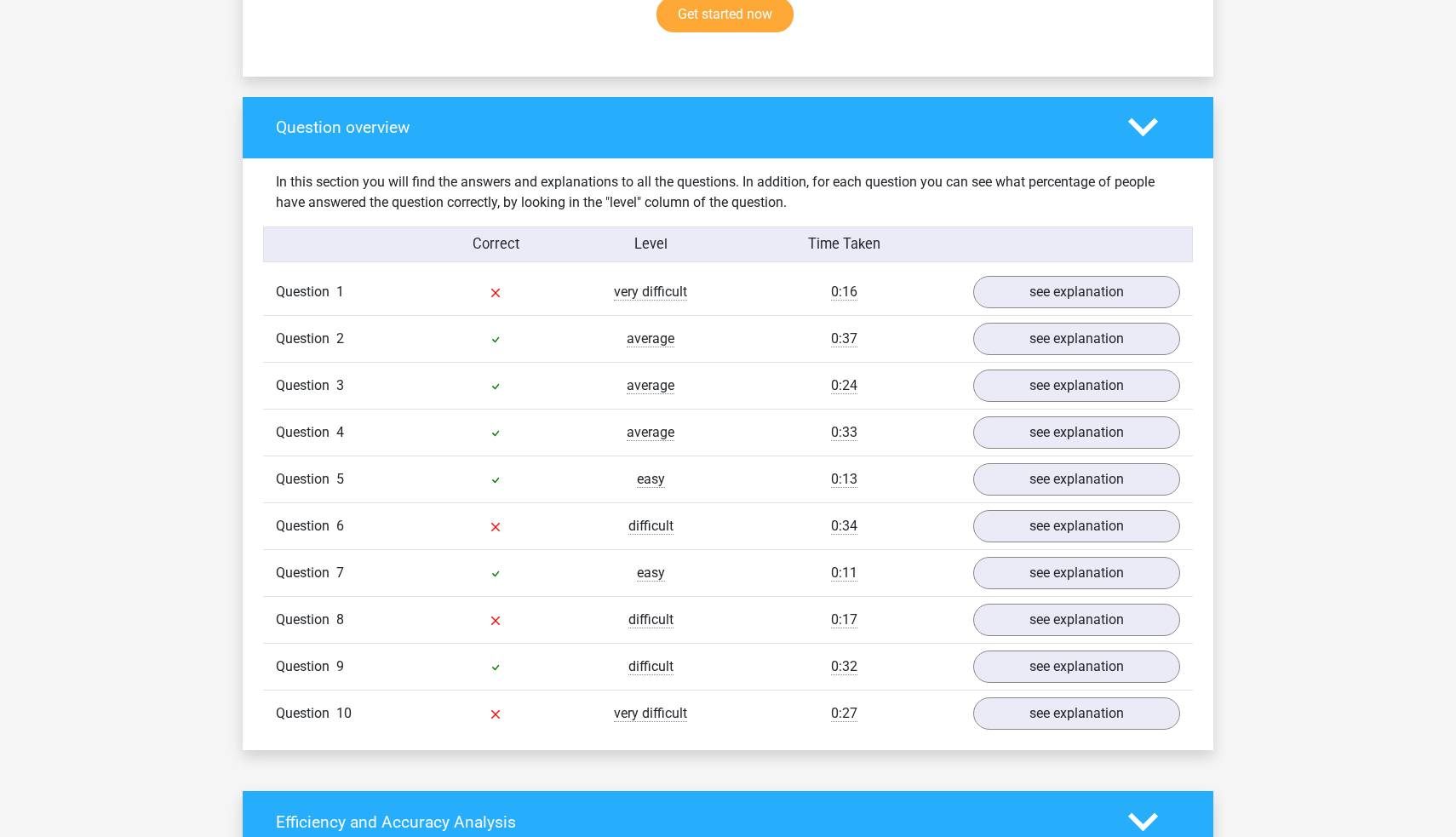
scroll to position [1183, 0]
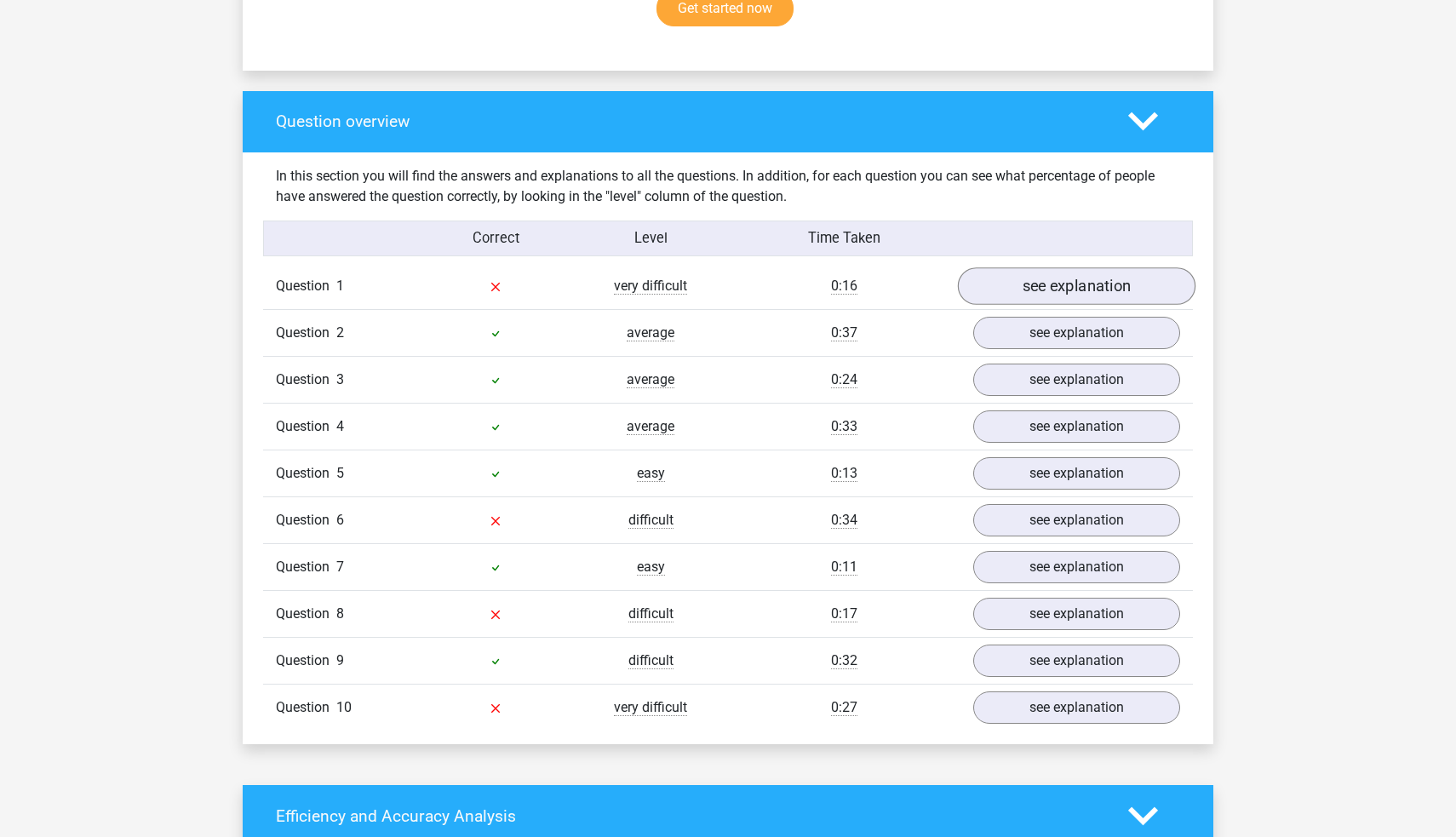
click at [1018, 283] on link "see explanation" at bounding box center [1076, 285] width 238 height 38
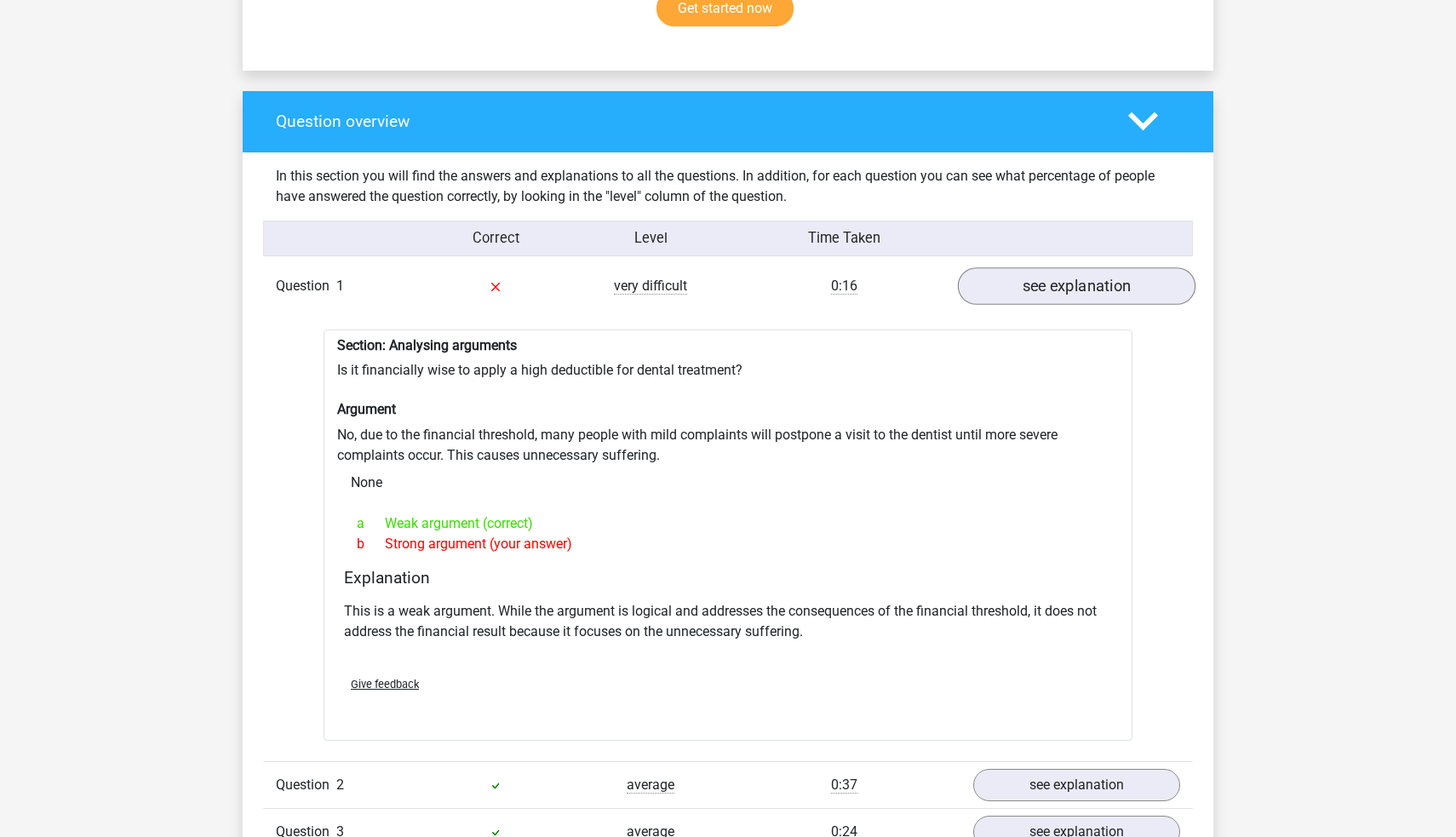
click at [1018, 283] on link "see explanation" at bounding box center [1076, 285] width 238 height 38
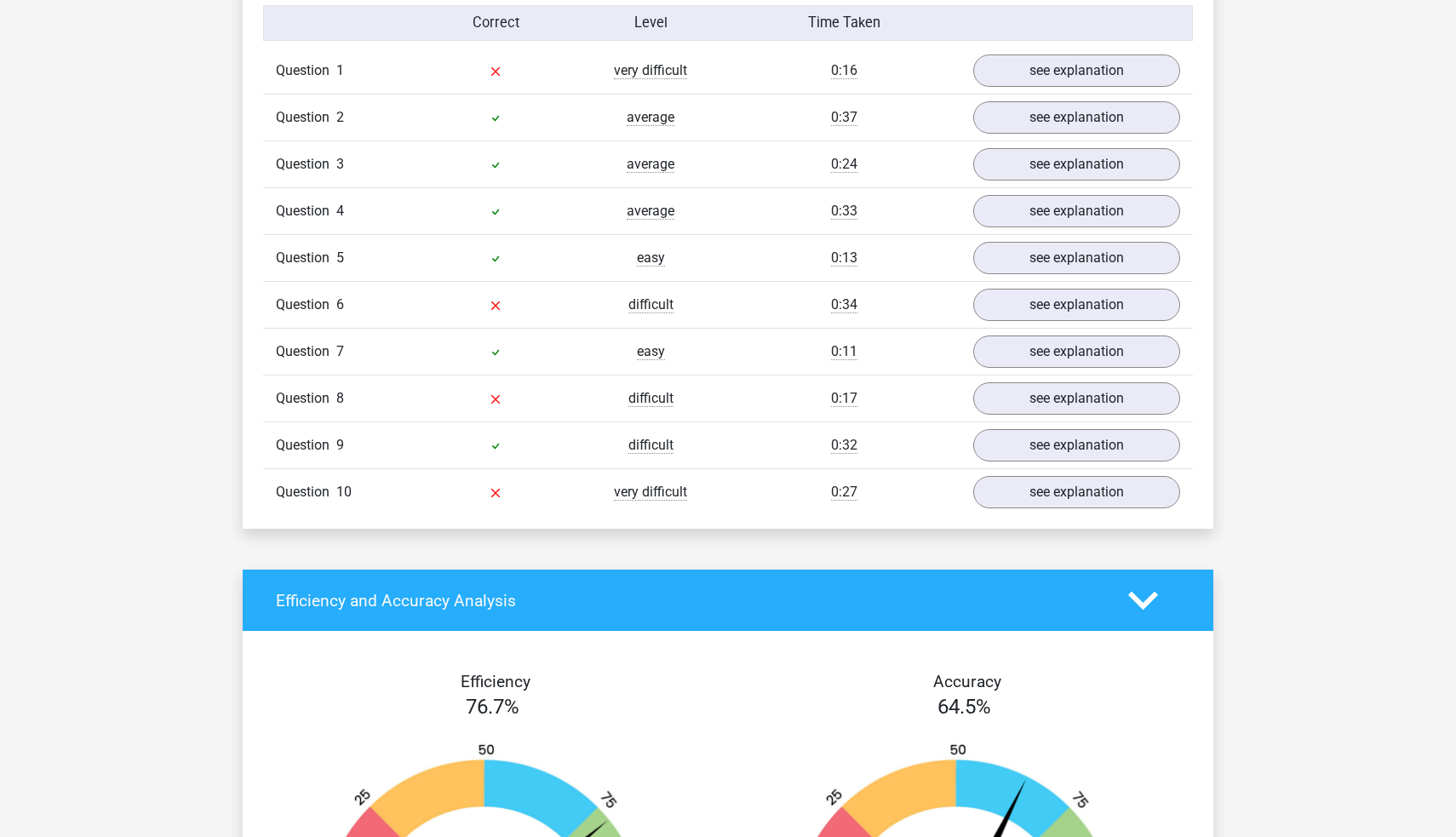
scroll to position [1404, 0]
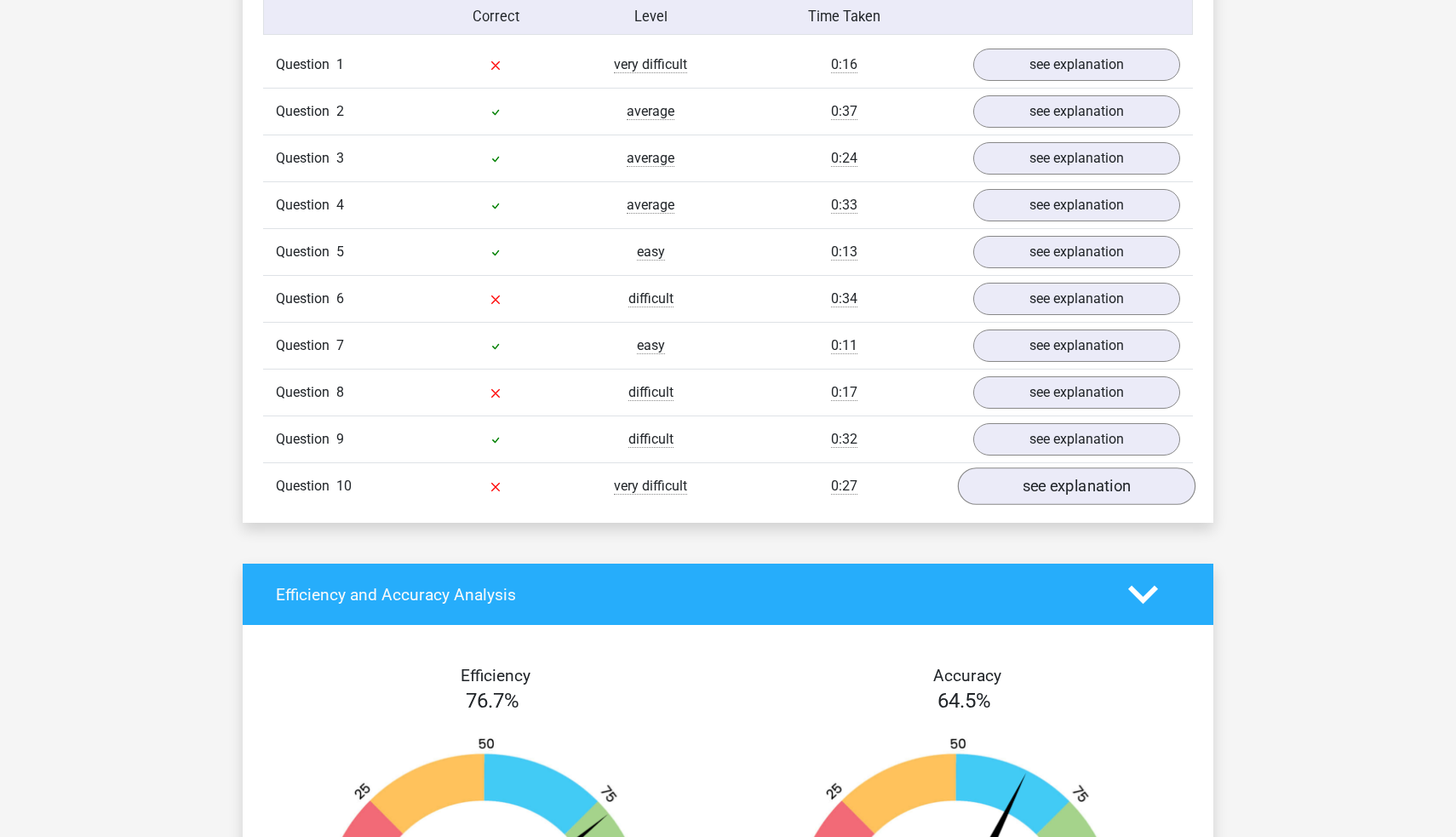
click at [1009, 476] on link "see explanation" at bounding box center [1076, 486] width 238 height 38
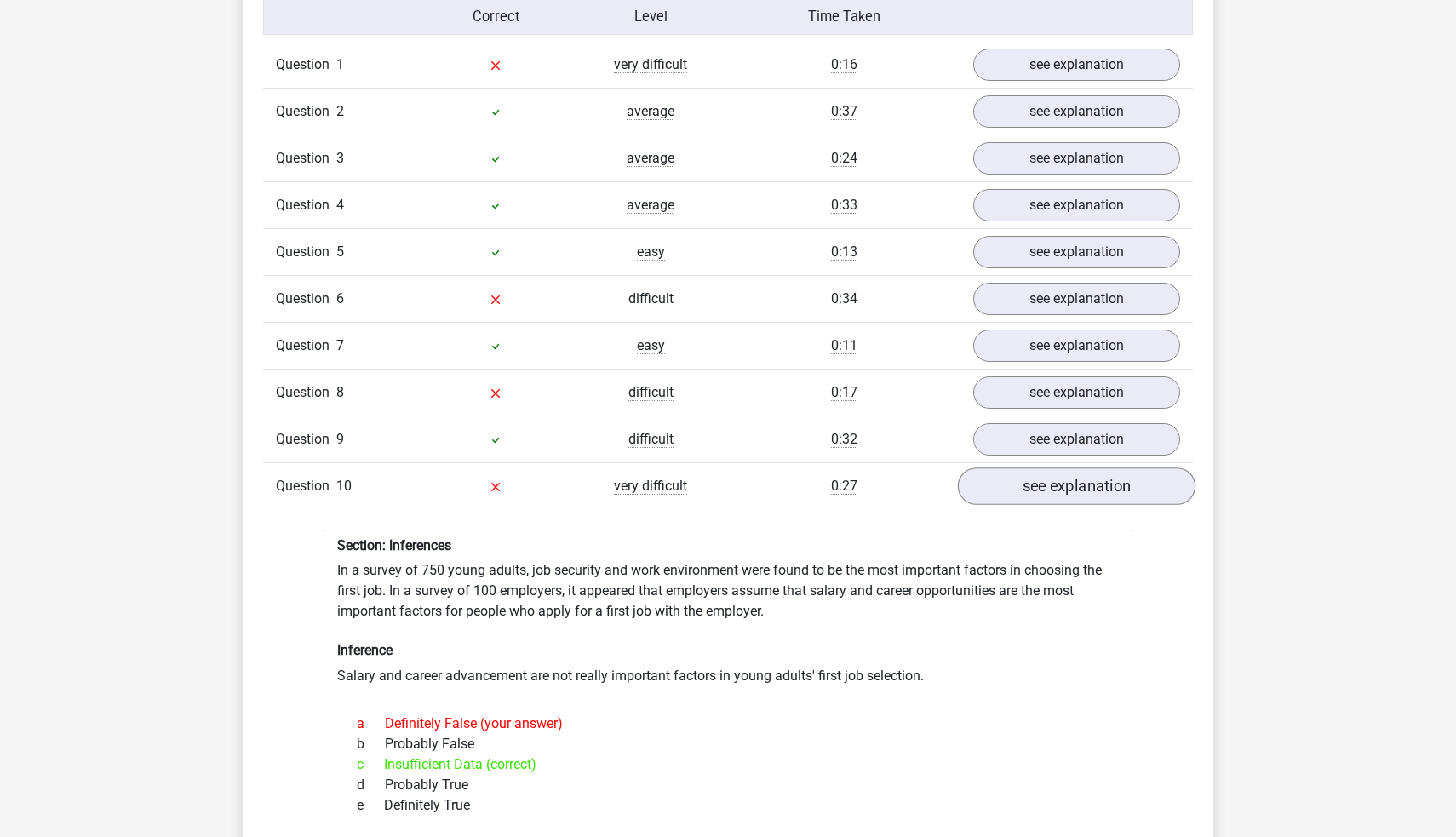
click at [1006, 476] on link "see explanation" at bounding box center [1076, 486] width 238 height 38
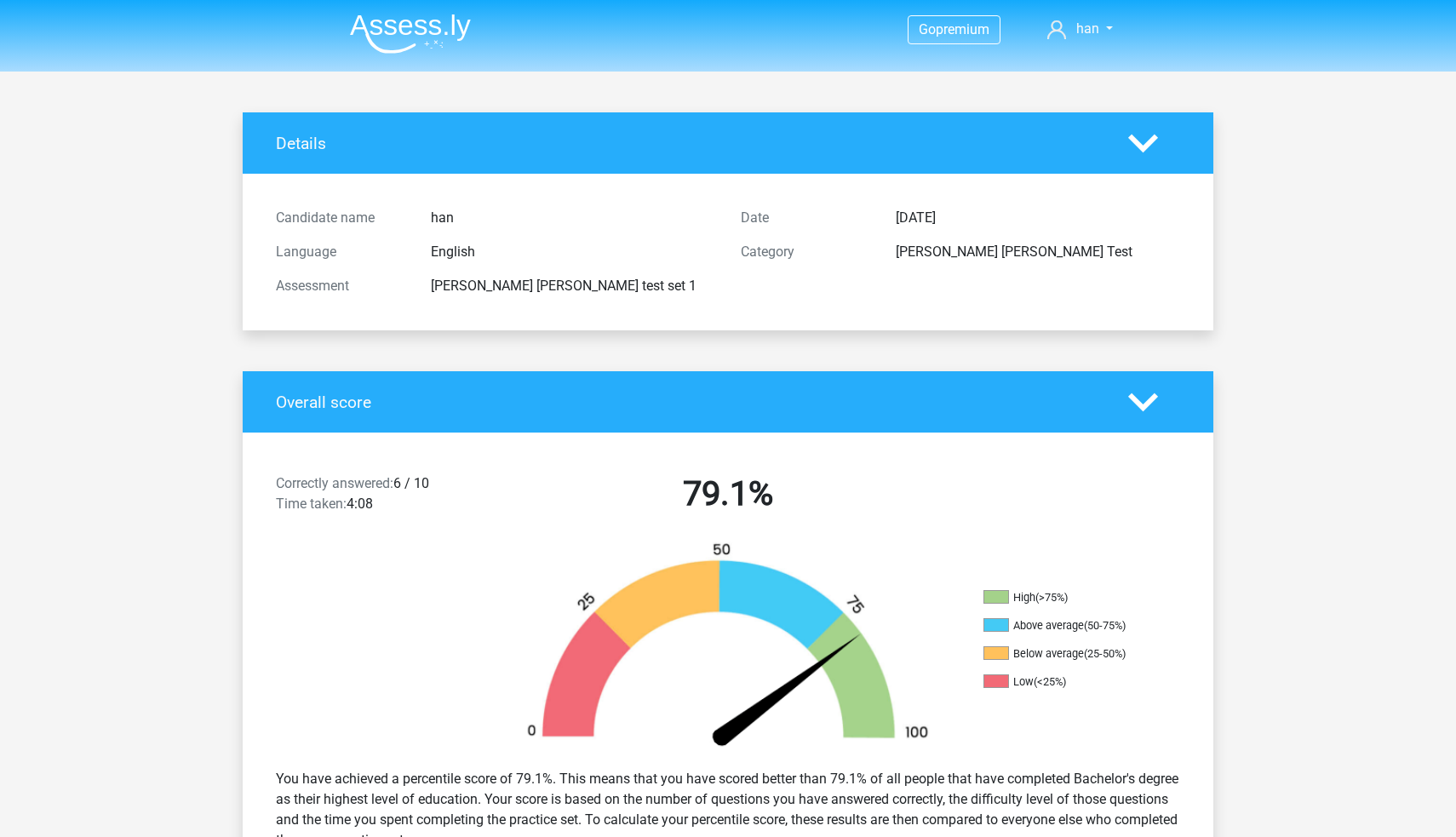
scroll to position [0, 0]
